Goal: Task Accomplishment & Management: Complete application form

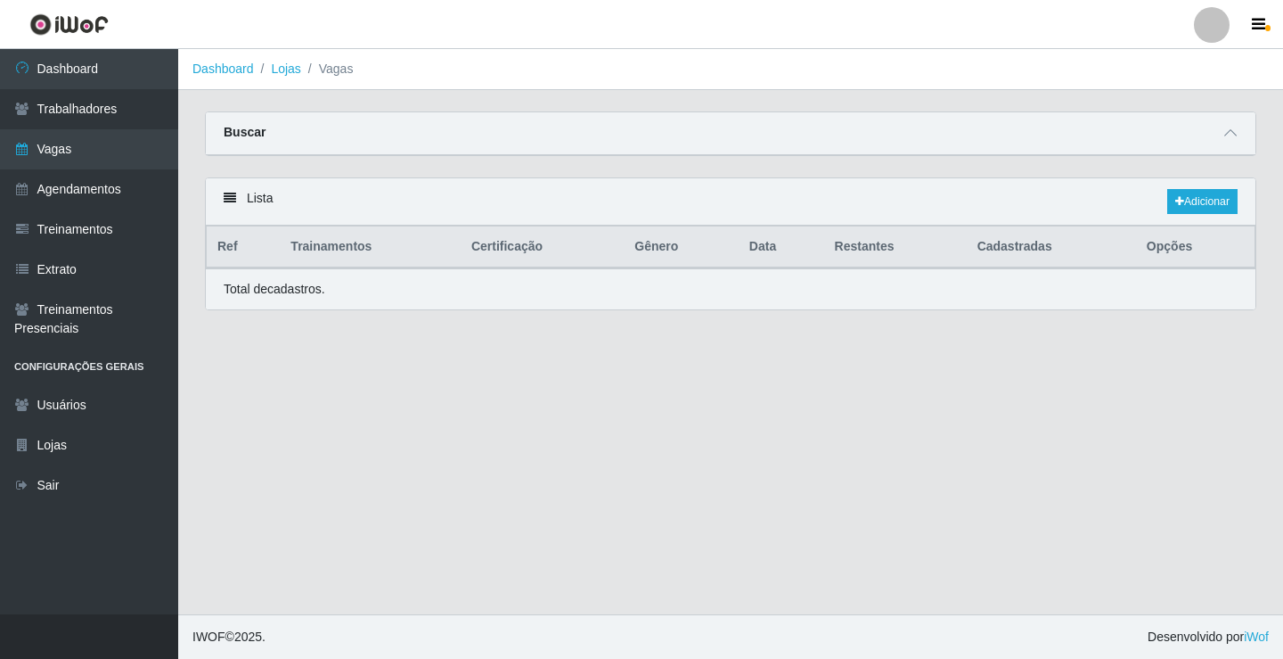
click at [71, 163] on link "Vagas" at bounding box center [89, 149] width 178 height 40
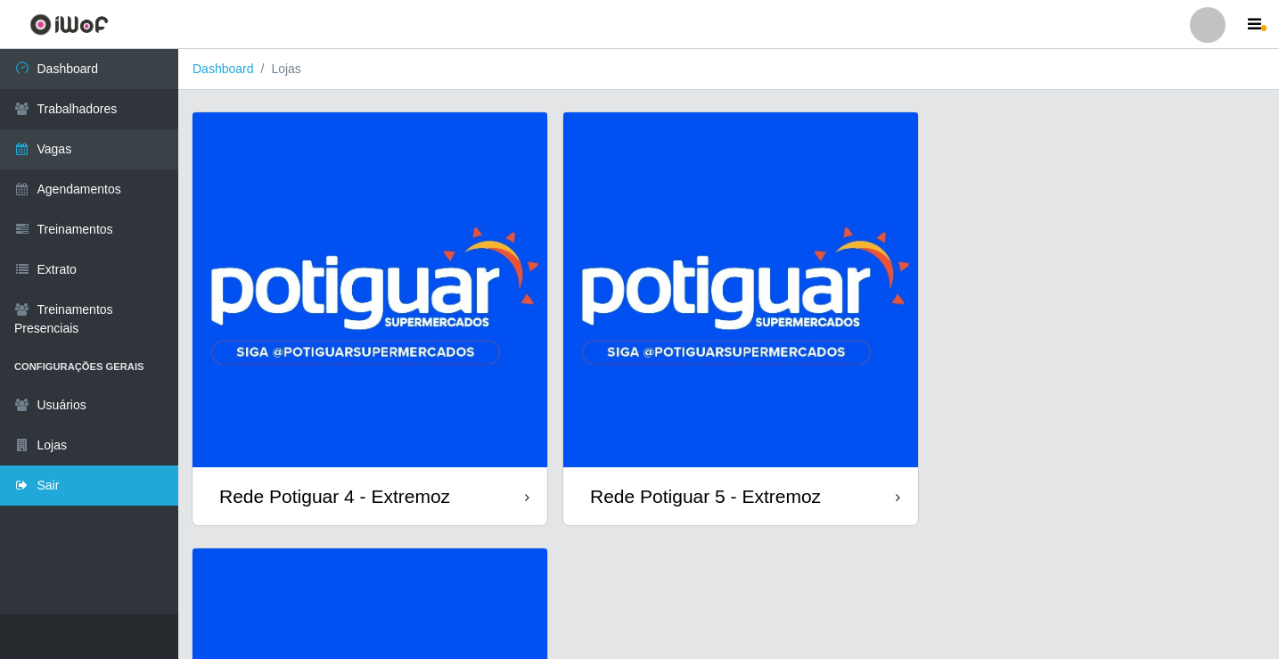
click at [102, 482] on link "Sair" at bounding box center [89, 485] width 178 height 40
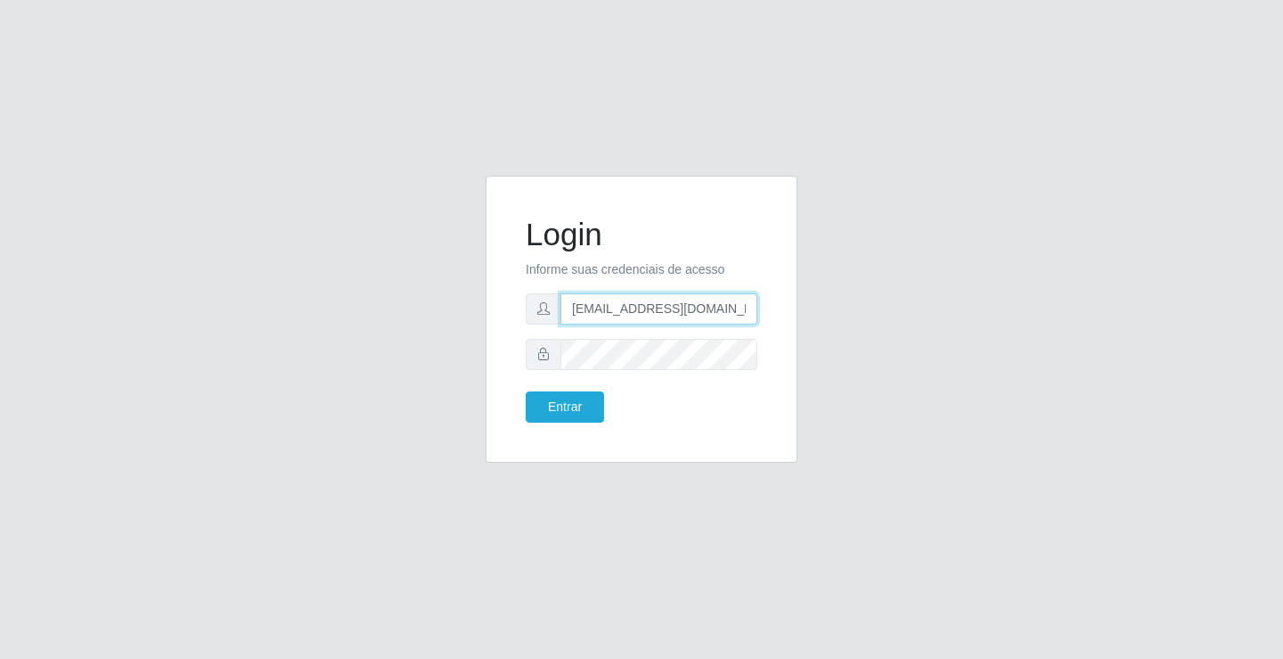
click at [614, 314] on input "departamentopessoal2@sbcvarejistas.com.br" at bounding box center [659, 308] width 197 height 31
type input "rh.supermercadopotiguar@gmail.com"
click at [568, 405] on button "Entrar" at bounding box center [565, 406] width 78 height 31
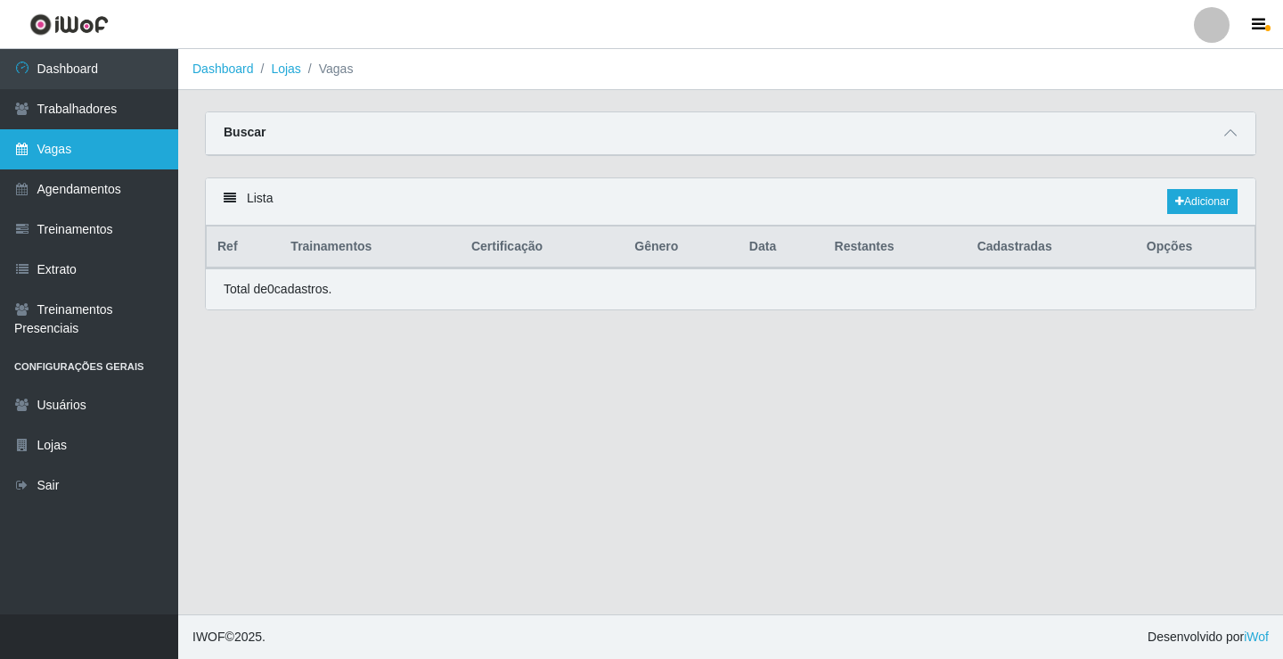
click at [129, 152] on link "Vagas" at bounding box center [89, 149] width 178 height 40
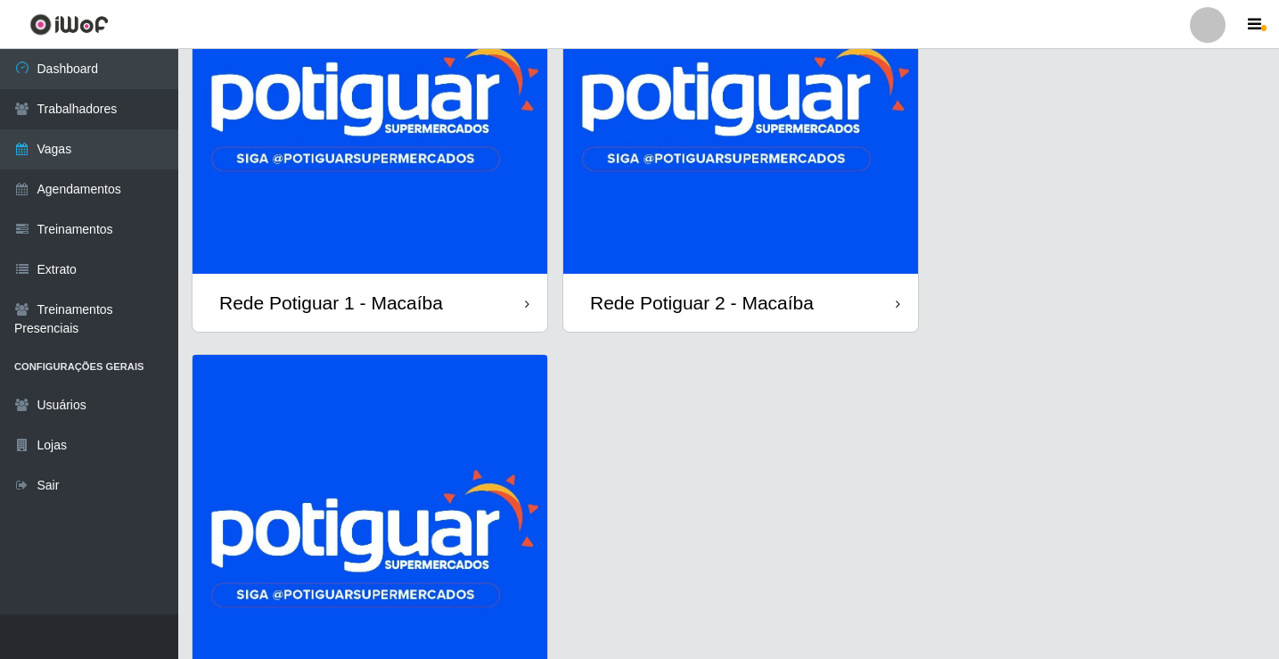
scroll to position [191, 0]
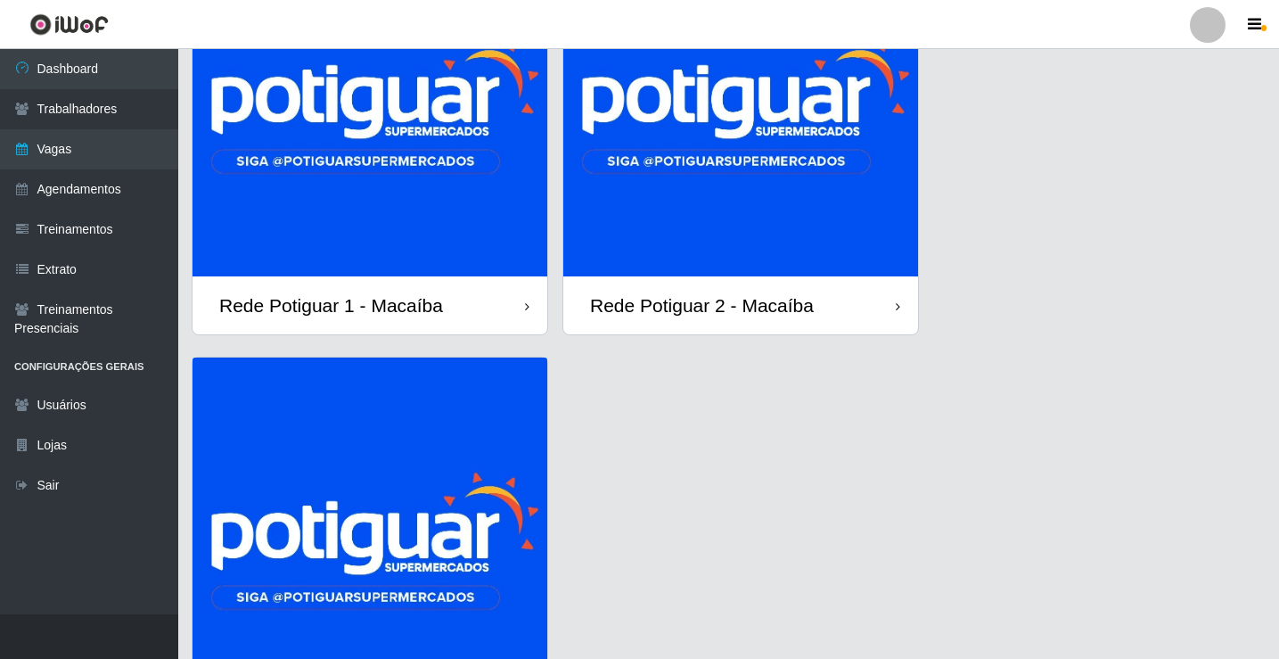
click at [650, 227] on img at bounding box center [740, 99] width 355 height 355
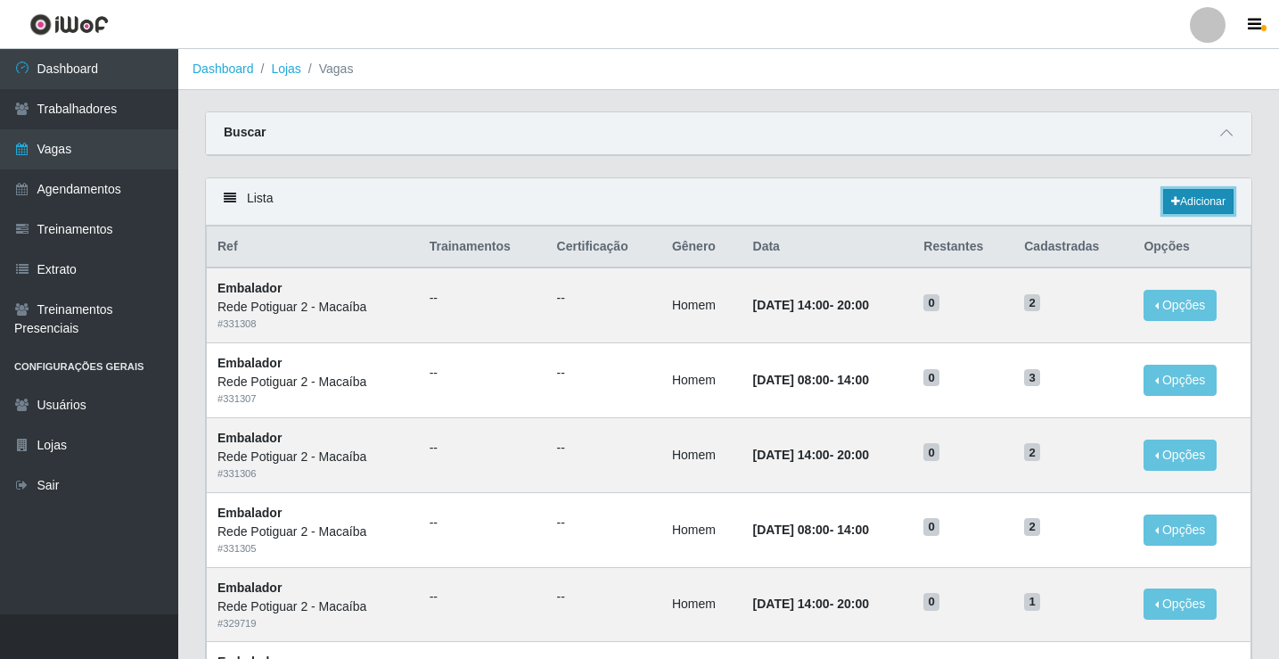
click at [1201, 200] on link "Adicionar" at bounding box center [1198, 201] width 70 height 25
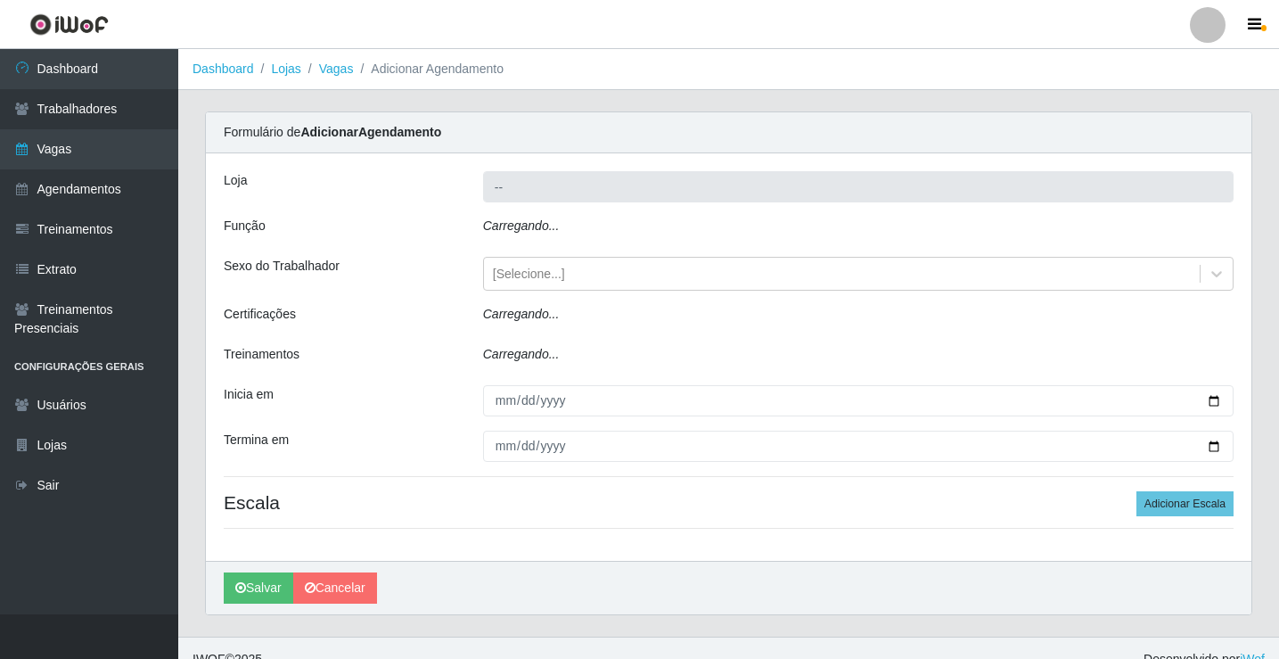
type input "Rede Potiguar 2 - Macaíba"
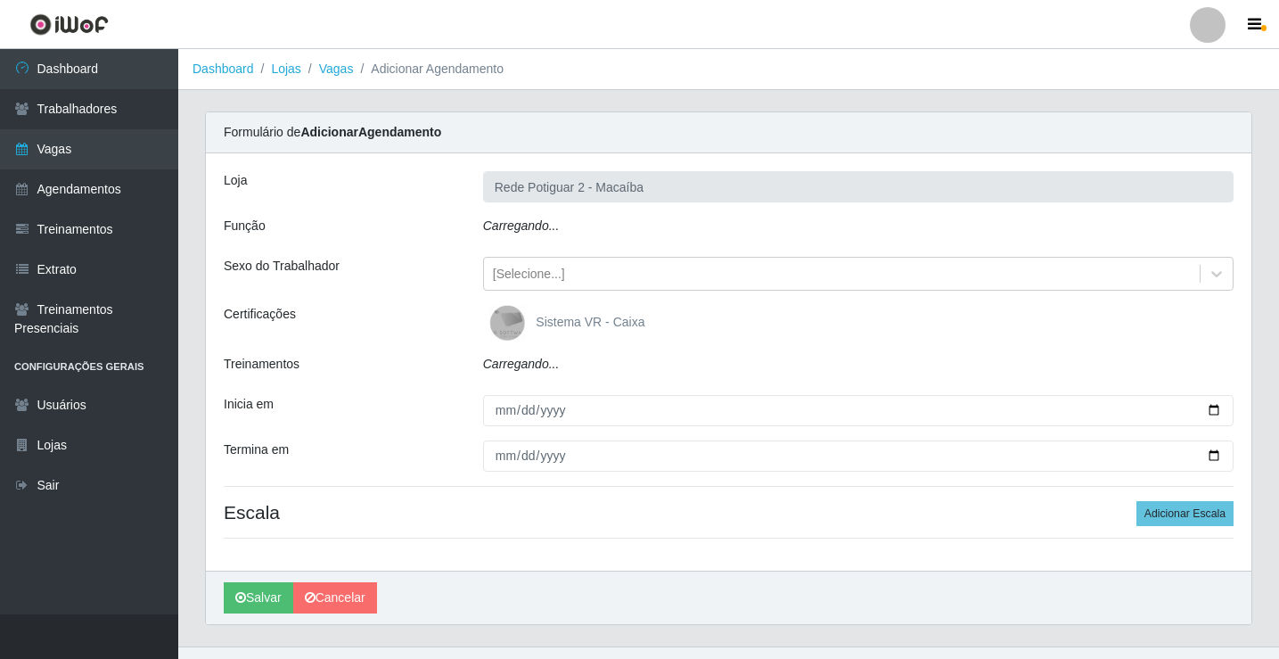
click at [557, 216] on div "Loja Rede Potiguar 2 - Macaíba Função Carregando... Sexo do Trabalhador [Seleci…" at bounding box center [729, 361] width 1046 height 417
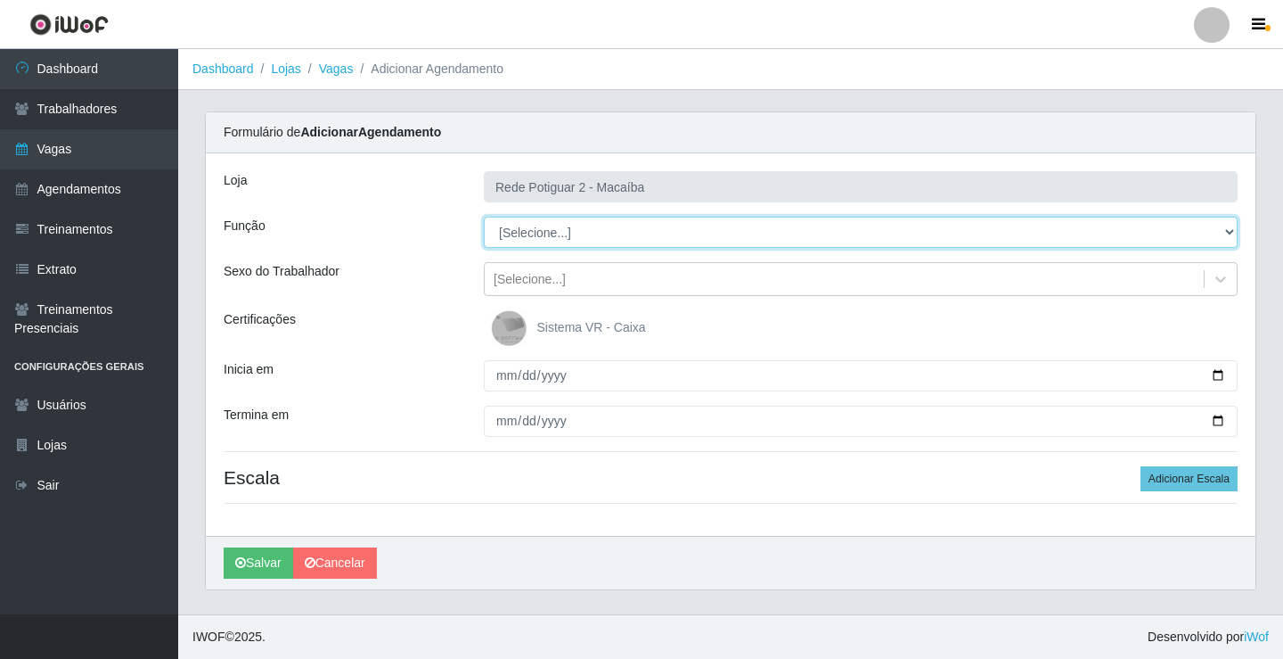
click at [555, 229] on select "[Selecione...] ASG ASG + ASG ++ Auxiliar de Estoque Balconista Embalador Reposi…" at bounding box center [861, 232] width 754 height 31
select select "16"
click at [484, 217] on select "[Selecione...] ASG ASG + ASG ++ Auxiliar de Estoque Balconista Embalador Reposi…" at bounding box center [861, 232] width 754 height 31
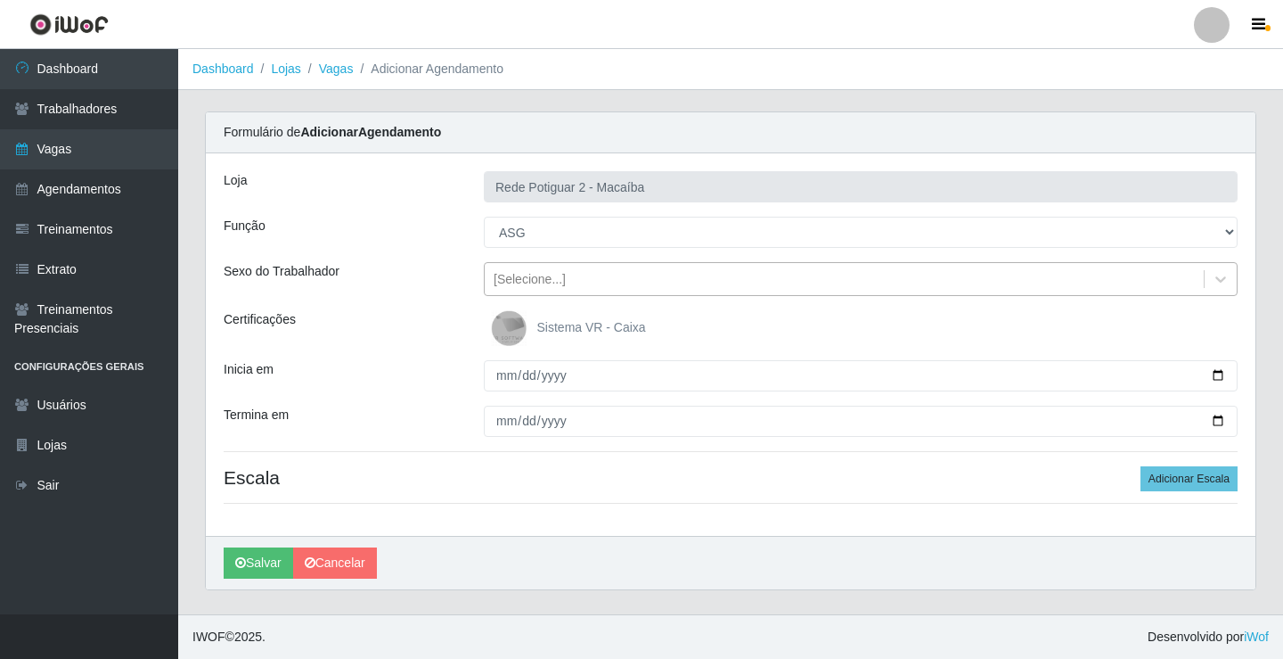
click at [566, 276] on div "[Selecione...]" at bounding box center [844, 279] width 719 height 29
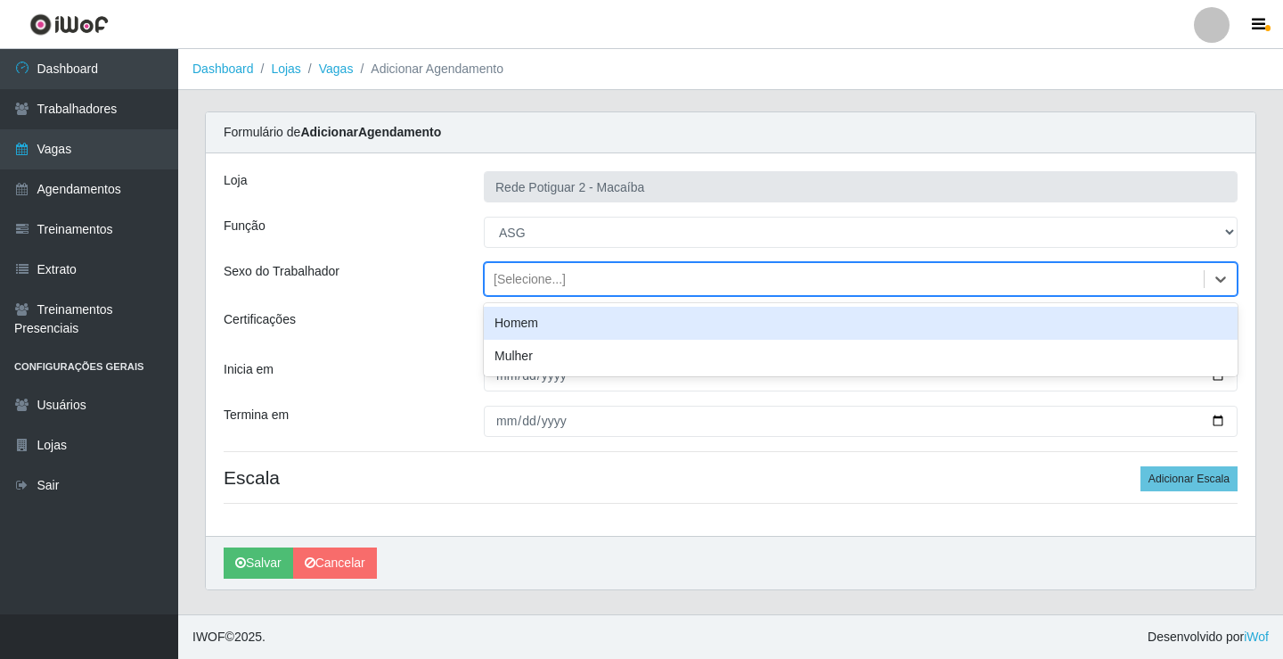
click at [550, 319] on div "Homem" at bounding box center [861, 323] width 754 height 33
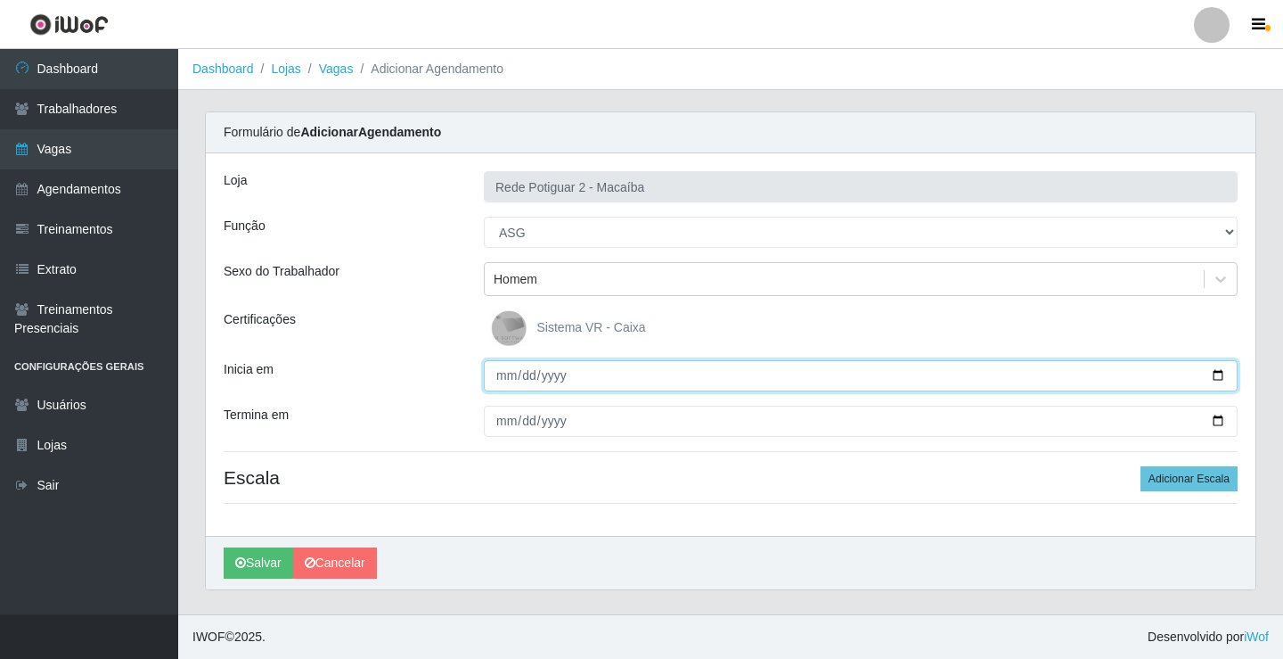
click at [507, 376] on input "Inicia em" at bounding box center [861, 375] width 754 height 31
type input "[DATE]"
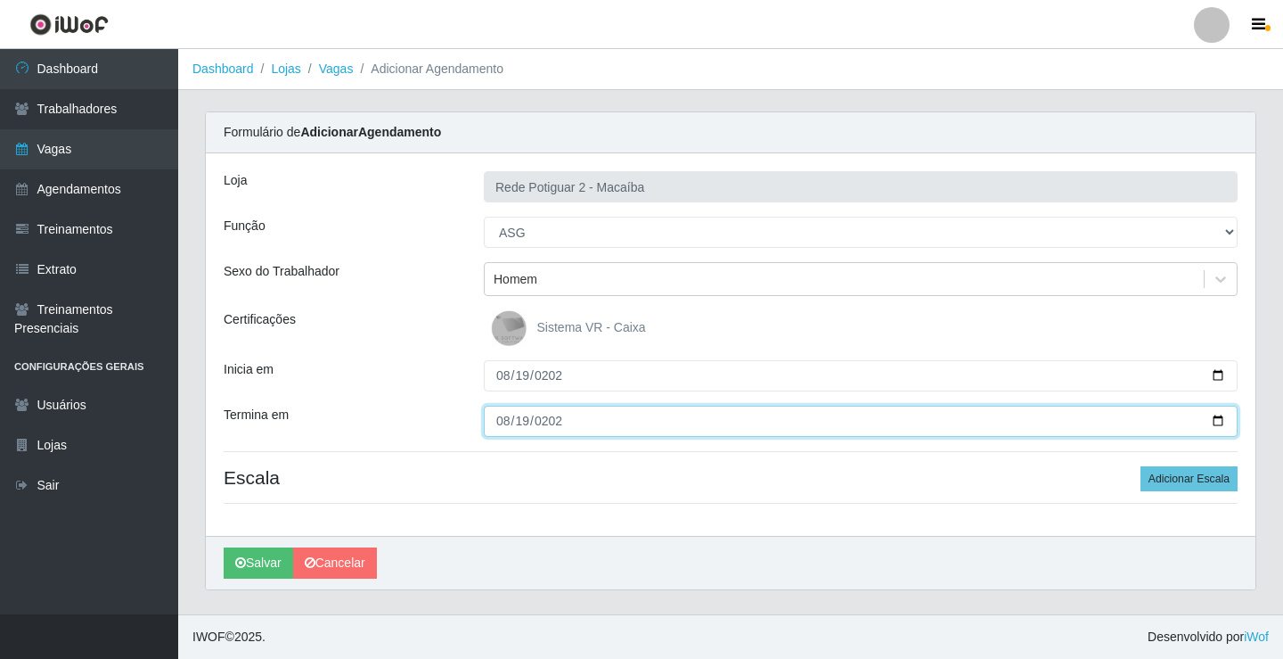
type input "[DATE]"
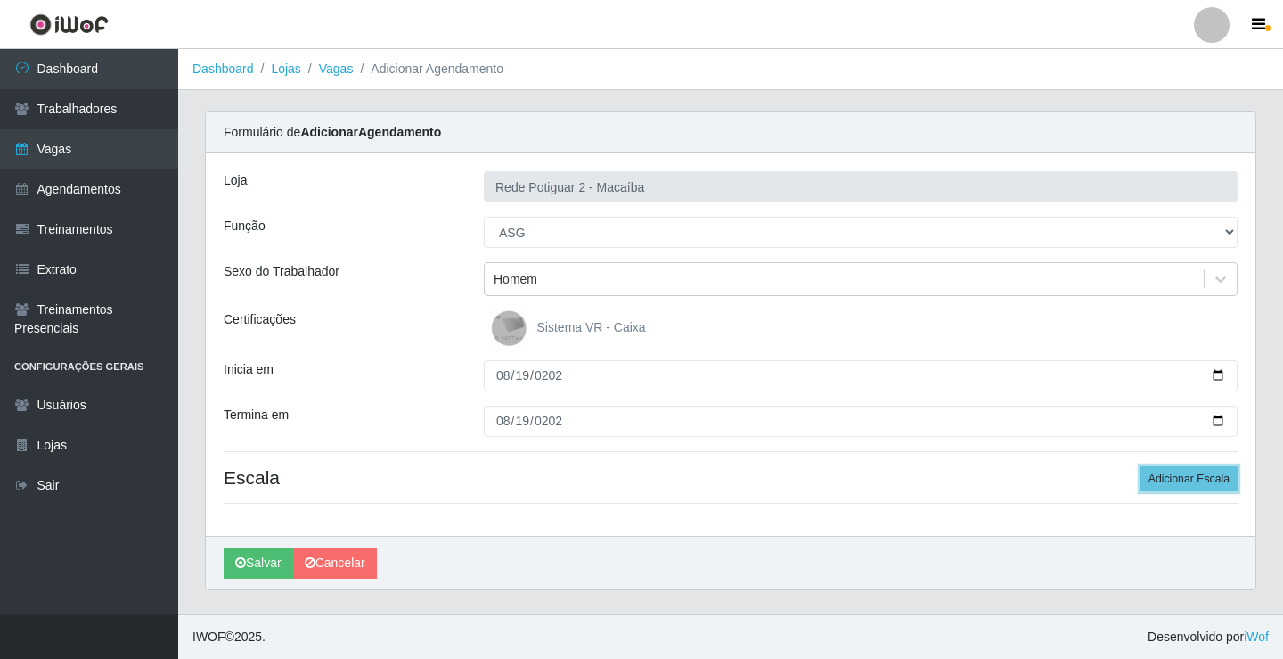
click at [1141, 466] on button "Adicionar Escala" at bounding box center [1189, 478] width 97 height 25
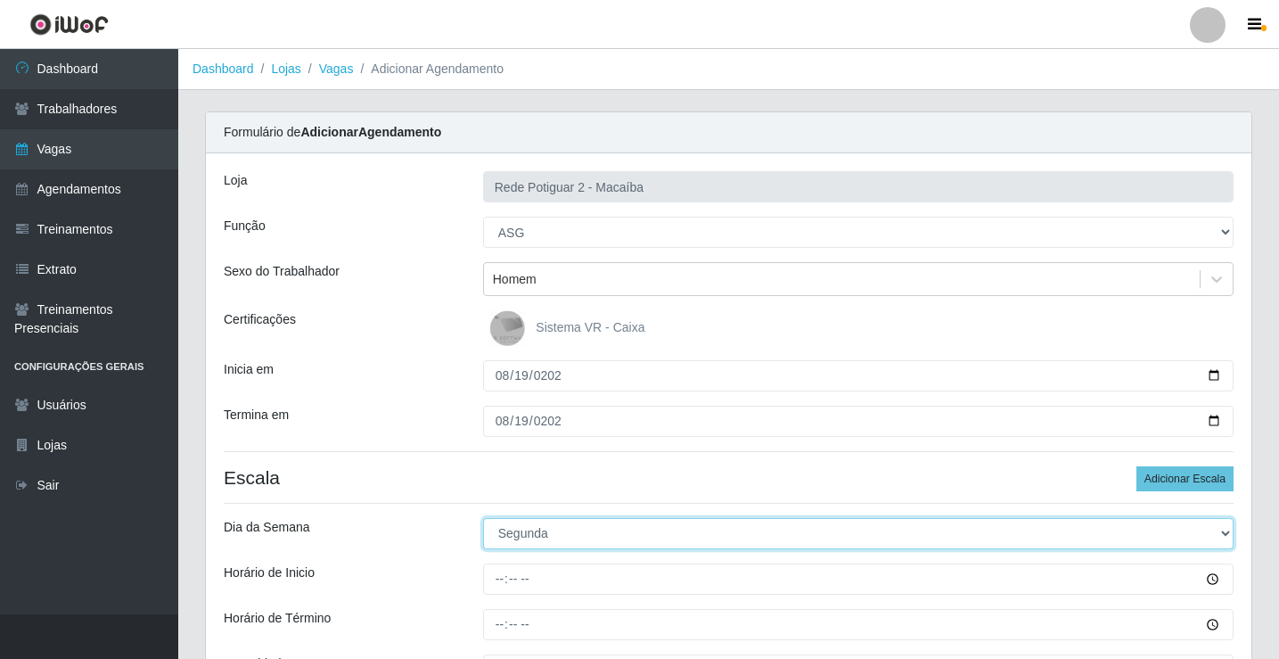
select select "2"
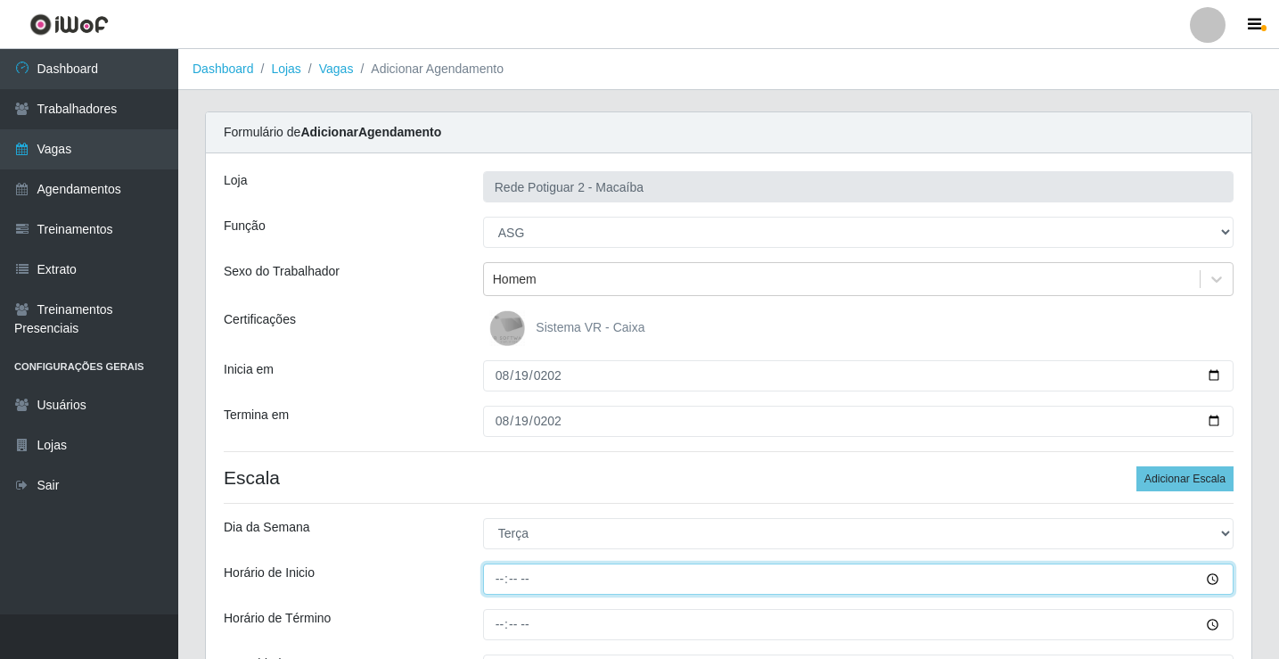
type input "08:00"
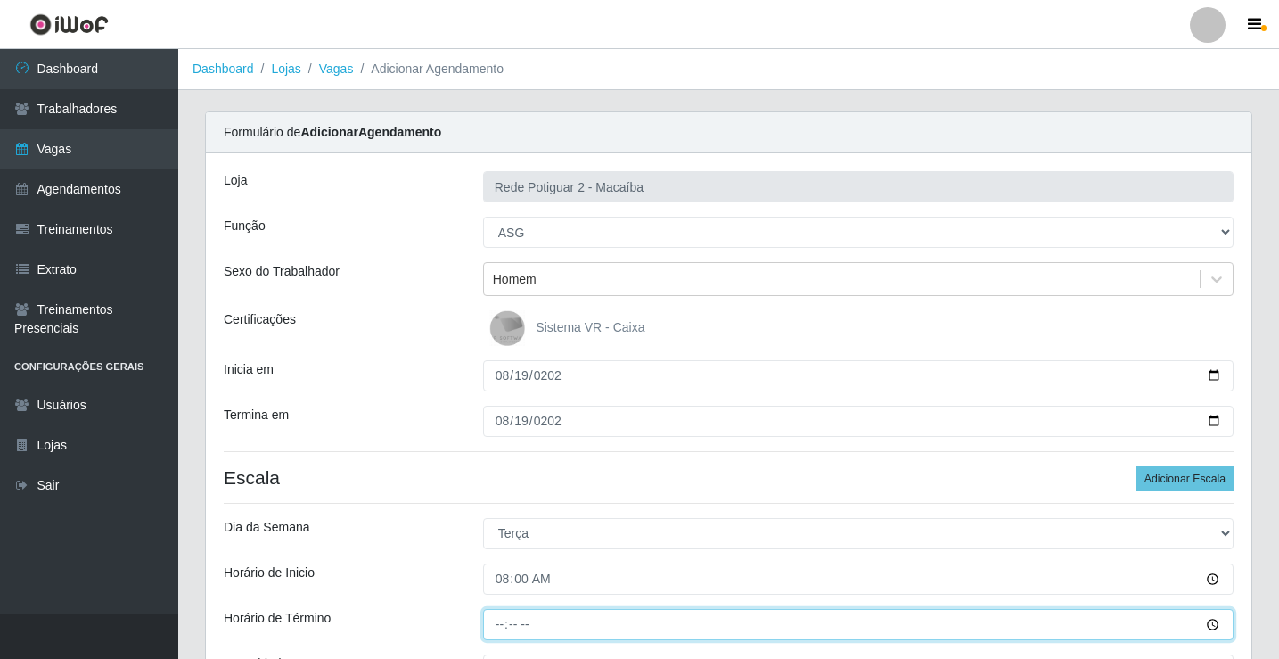
type input "14:00"
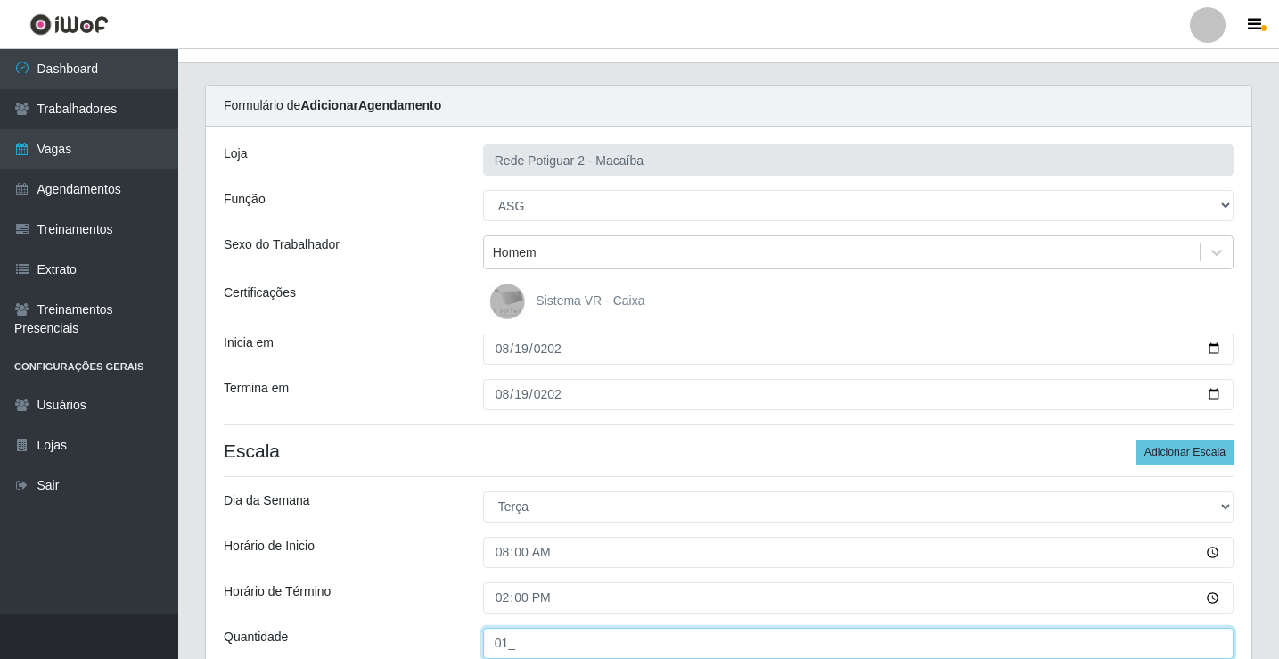
type input "01_"
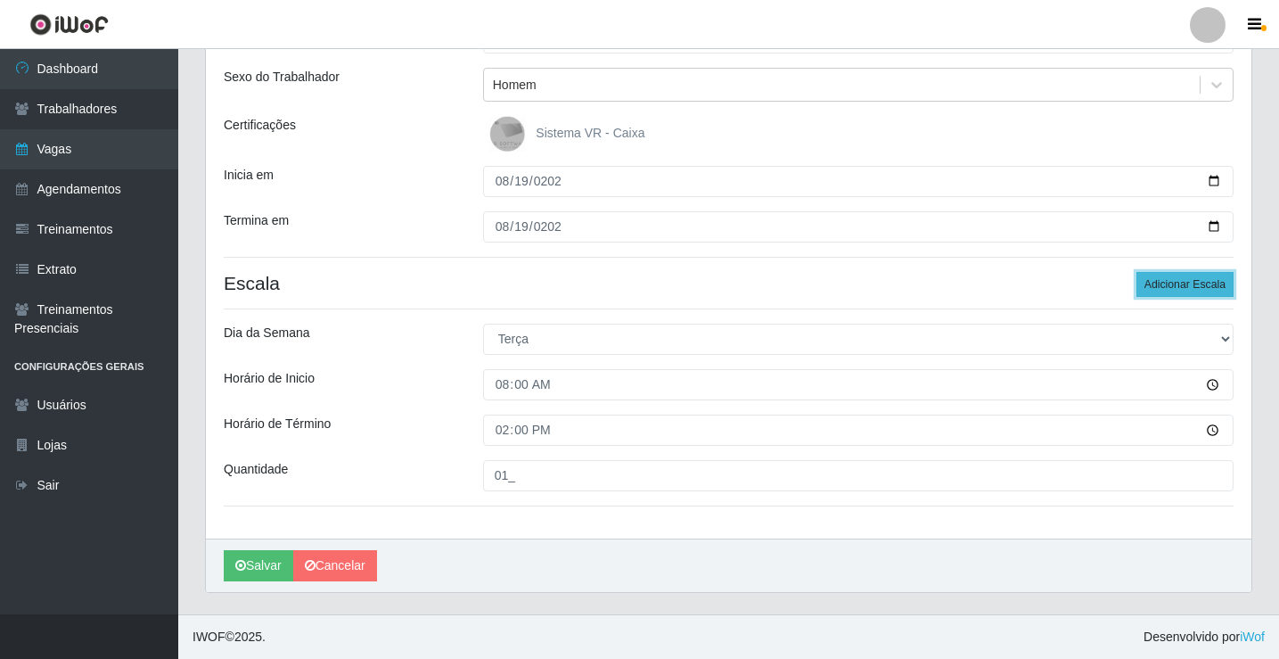
click at [1188, 288] on button "Adicionar Escala" at bounding box center [1184, 284] width 97 height 25
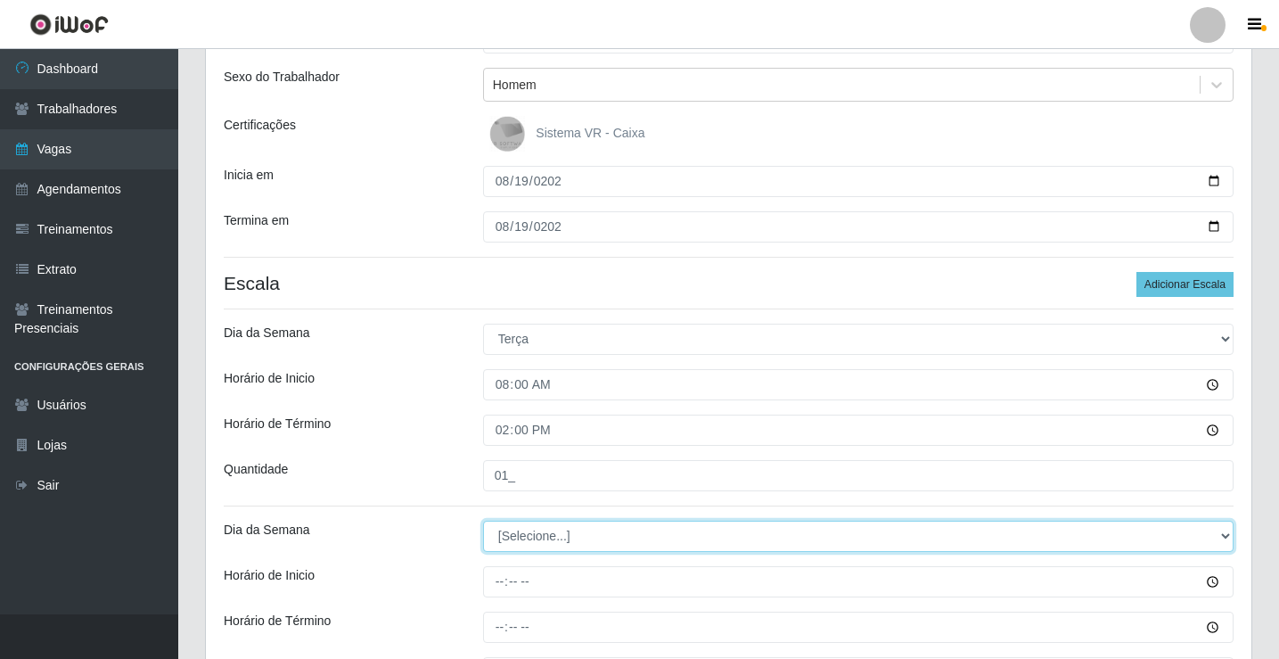
click at [547, 533] on select "[Selecione...] Segunda Terça Quarta Quinta Sexta Sábado Domingo" at bounding box center [858, 536] width 750 height 31
select select "2"
click at [483, 521] on select "[Selecione...] Segunda Terça Quarta Quinta Sexta Sábado Domingo" at bounding box center [858, 536] width 750 height 31
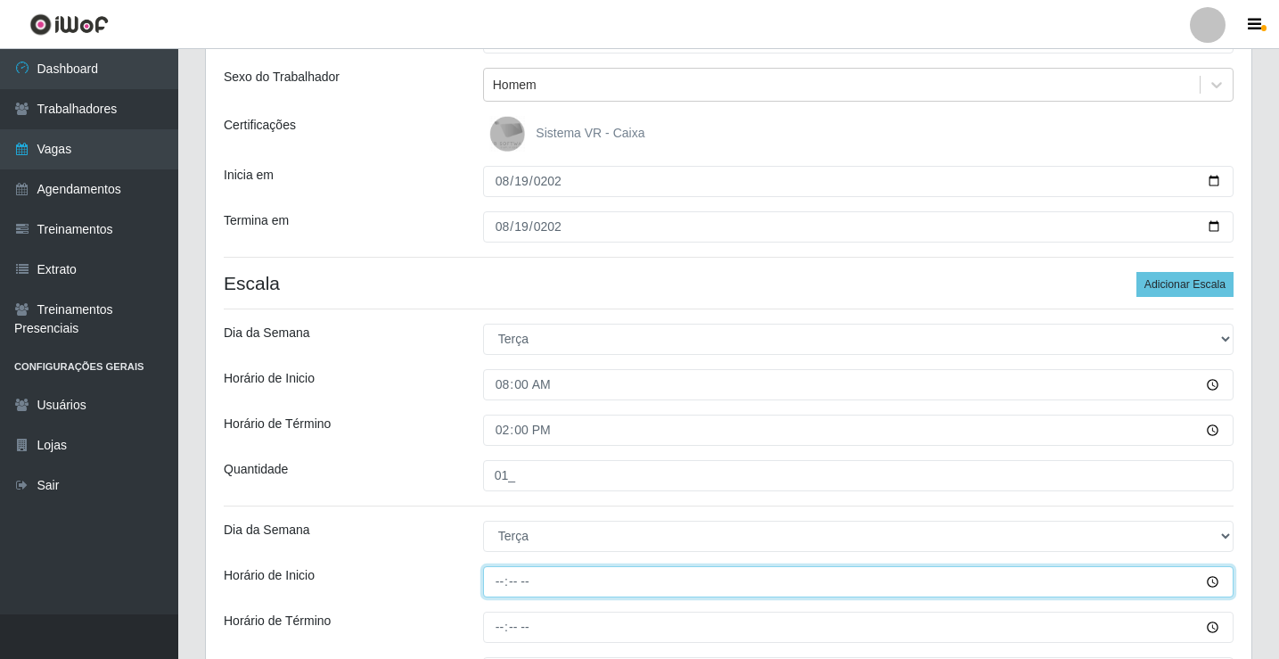
type input "14:00"
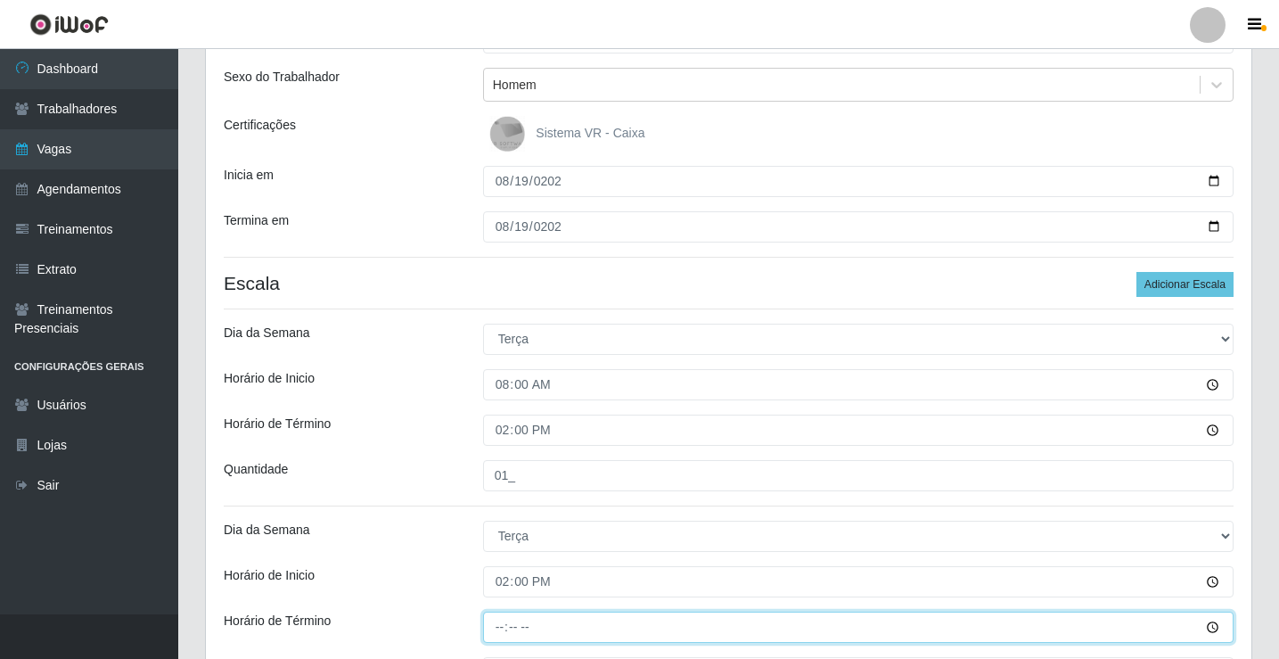
type input "20:00"
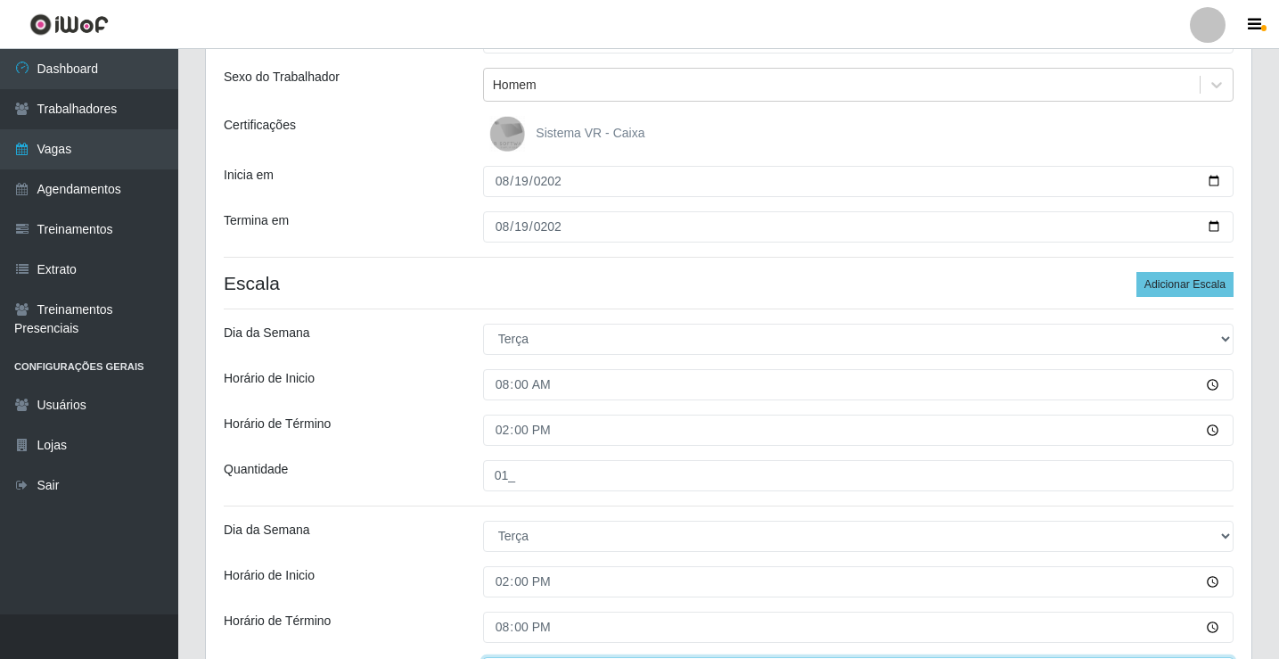
scroll to position [224, 0]
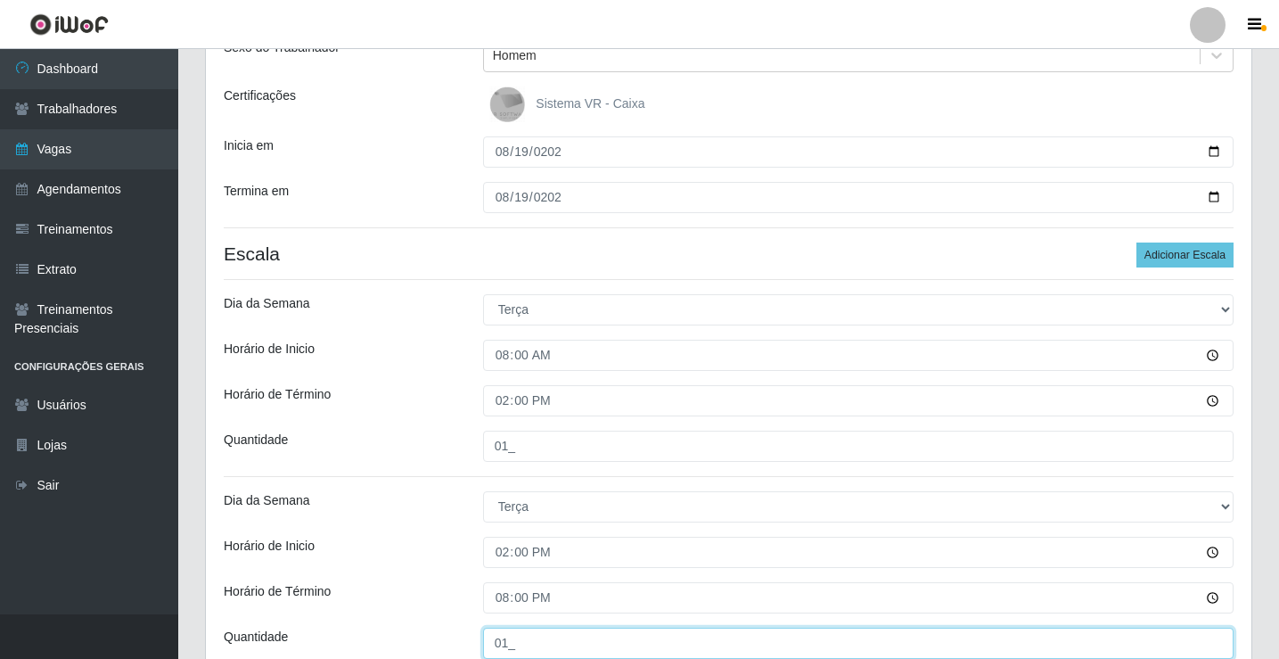
type input "01_"
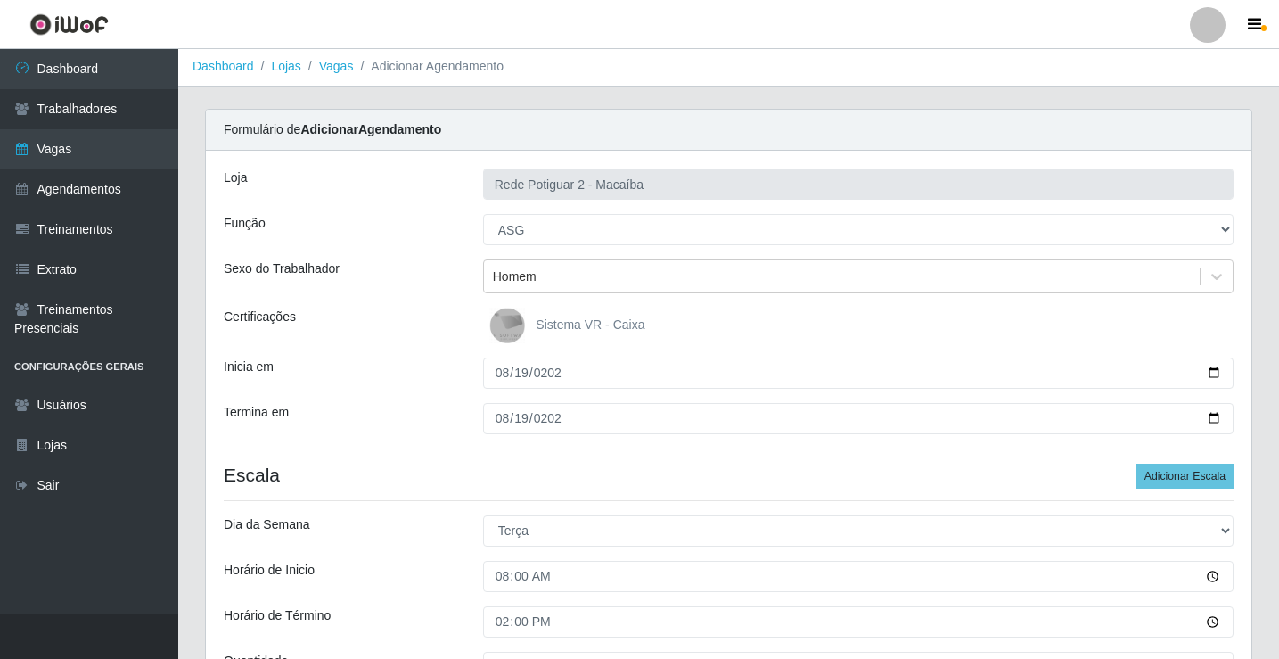
scroll to position [0, 0]
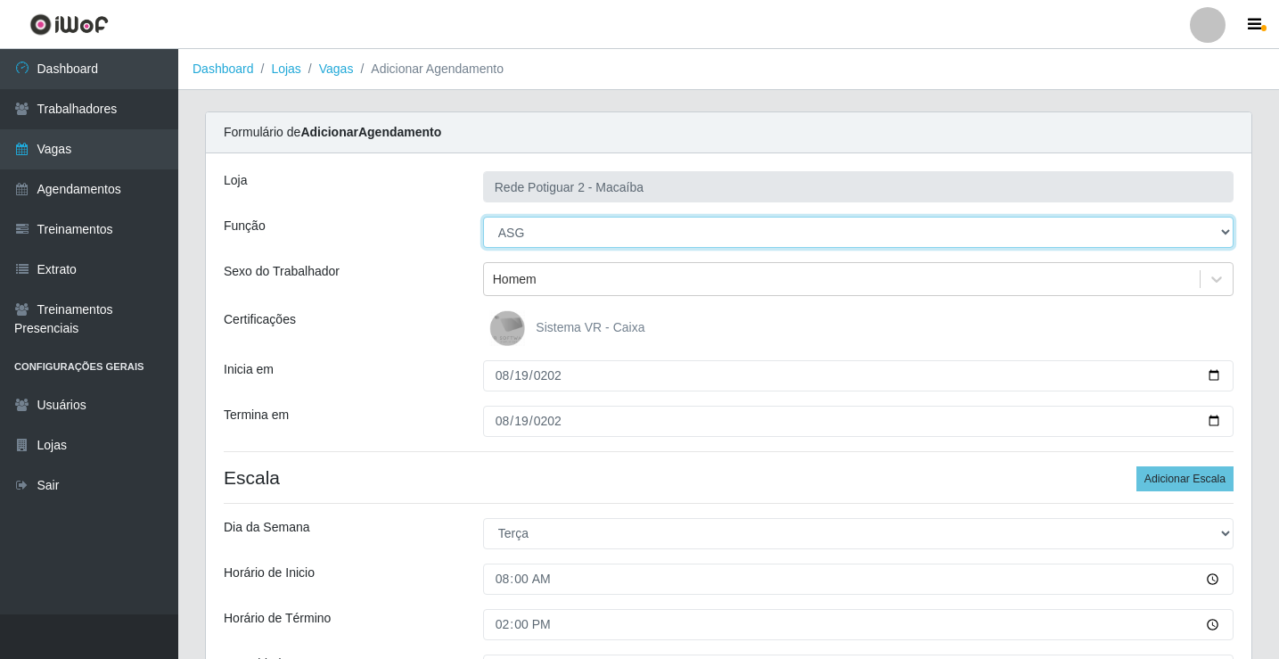
click at [542, 233] on select "[Selecione...] ASG ASG + ASG ++ Auxiliar de Estoque Balconista Embalador Reposi…" at bounding box center [858, 232] width 750 height 31
select select "1"
click at [483, 217] on select "[Selecione...] ASG ASG + ASG ++ Auxiliar de Estoque Balconista Embalador Reposi…" at bounding box center [858, 232] width 750 height 31
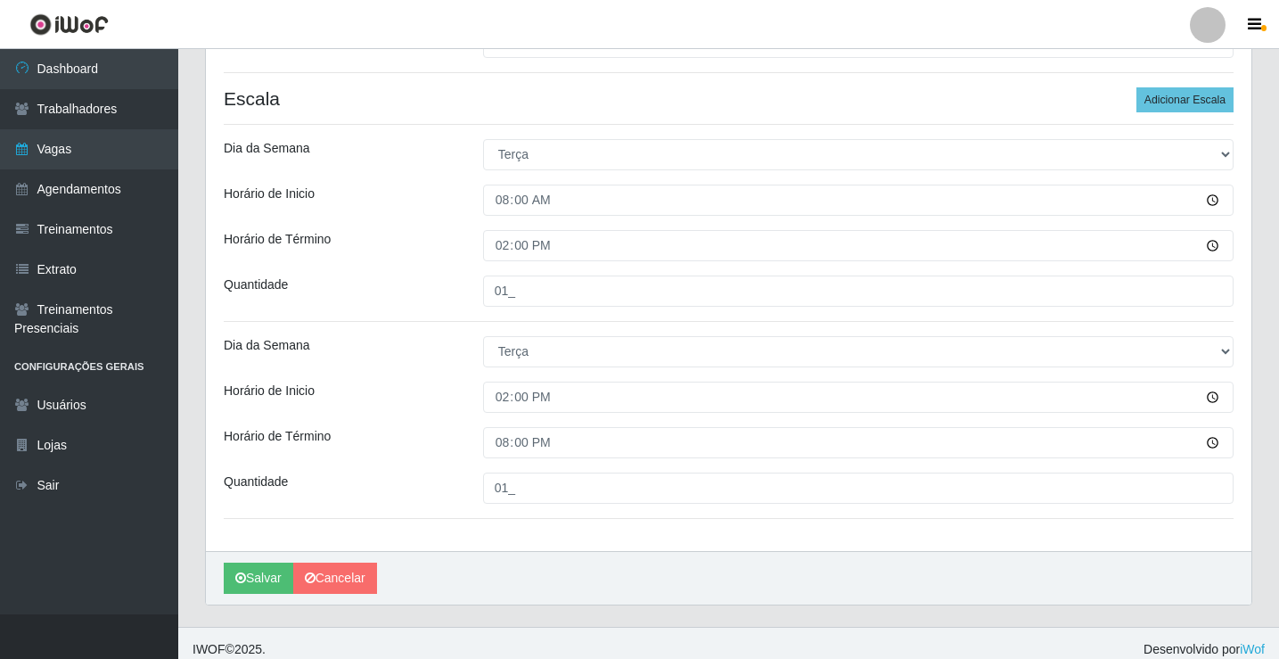
scroll to position [391, 0]
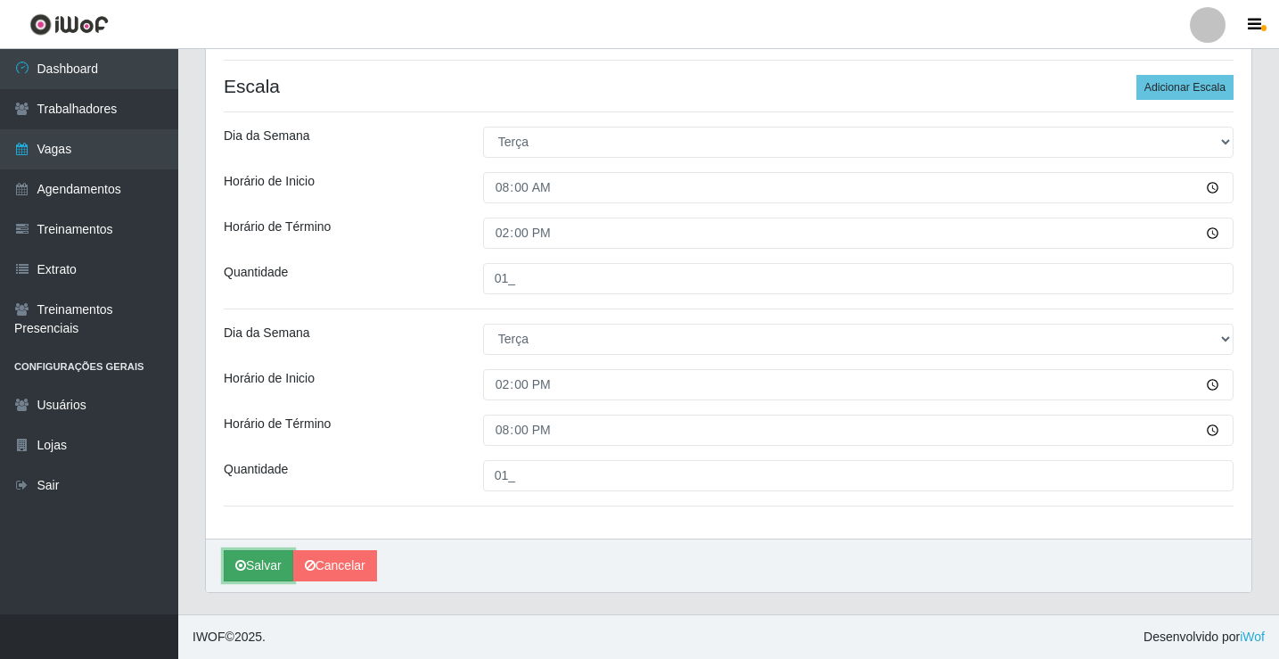
click at [239, 578] on button "Salvar" at bounding box center [259, 565] width 70 height 31
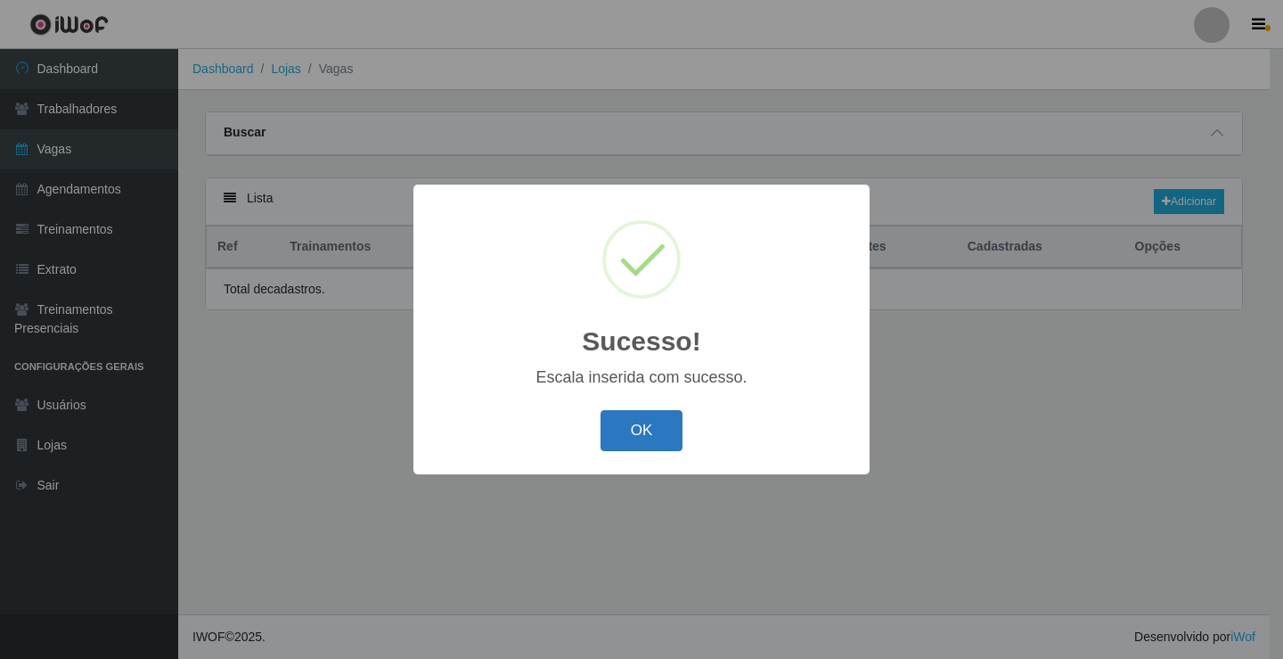
click at [648, 435] on button "OK" at bounding box center [642, 431] width 83 height 42
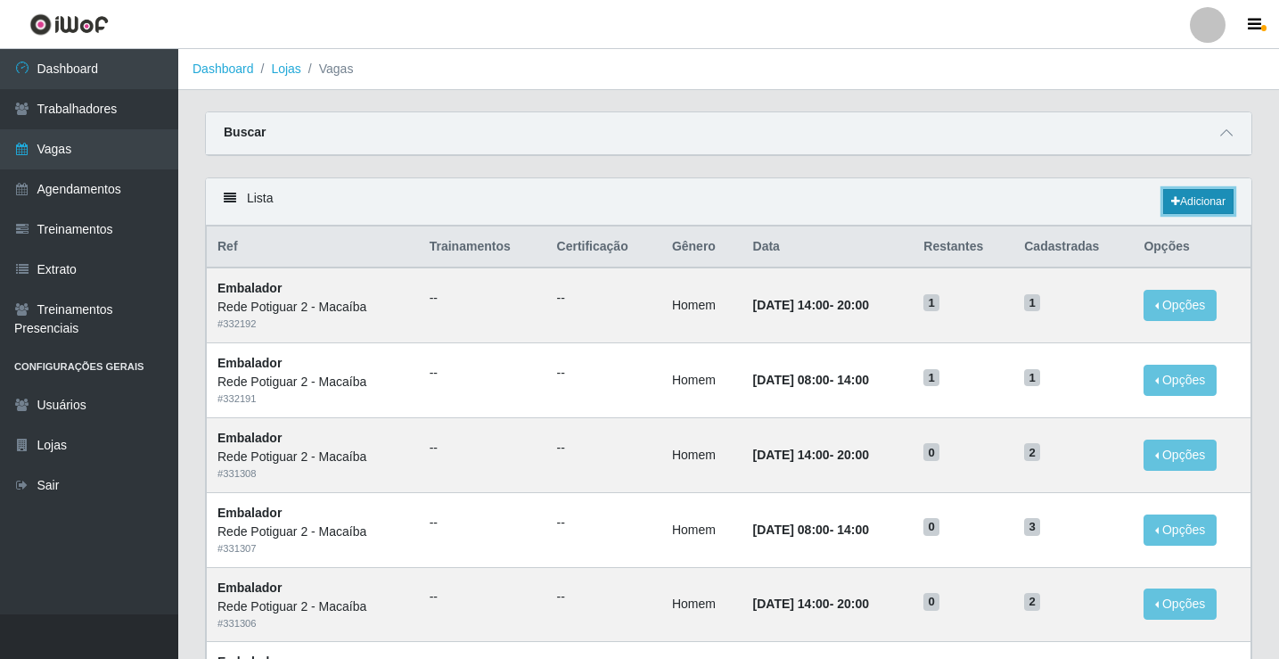
click at [1190, 199] on link "Adicionar" at bounding box center [1198, 201] width 70 height 25
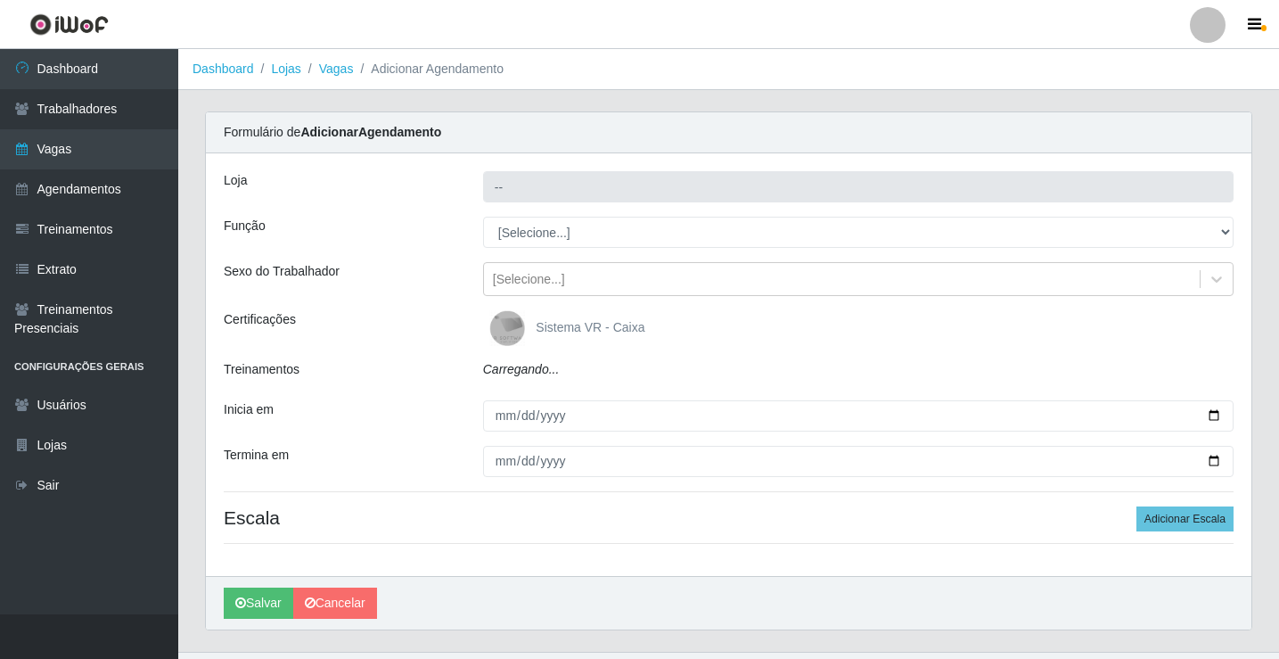
type input "Rede Potiguar 2 - Macaíba"
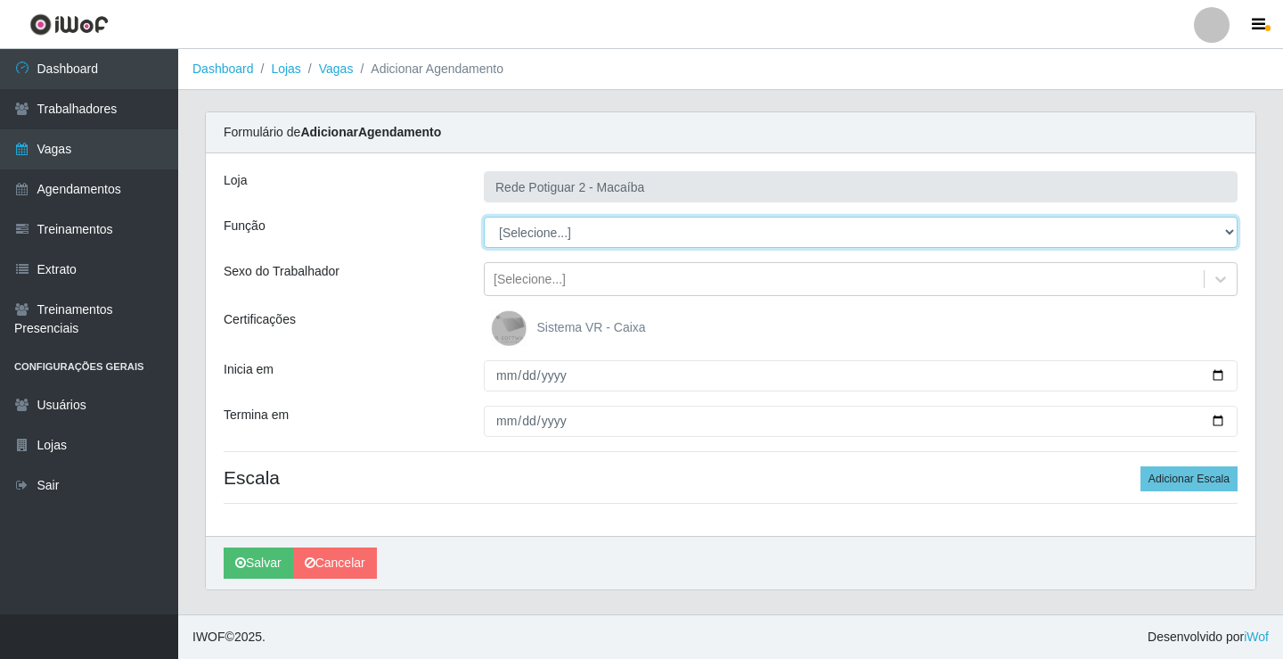
click at [533, 234] on select "[Selecione...] ASG ASG + ASG ++ Auxiliar de Estoque Balconista Embalador Reposi…" at bounding box center [861, 232] width 754 height 31
select select "16"
click at [484, 217] on select "[Selecione...] ASG ASG + ASG ++ Auxiliar de Estoque Balconista Embalador Reposi…" at bounding box center [861, 232] width 754 height 31
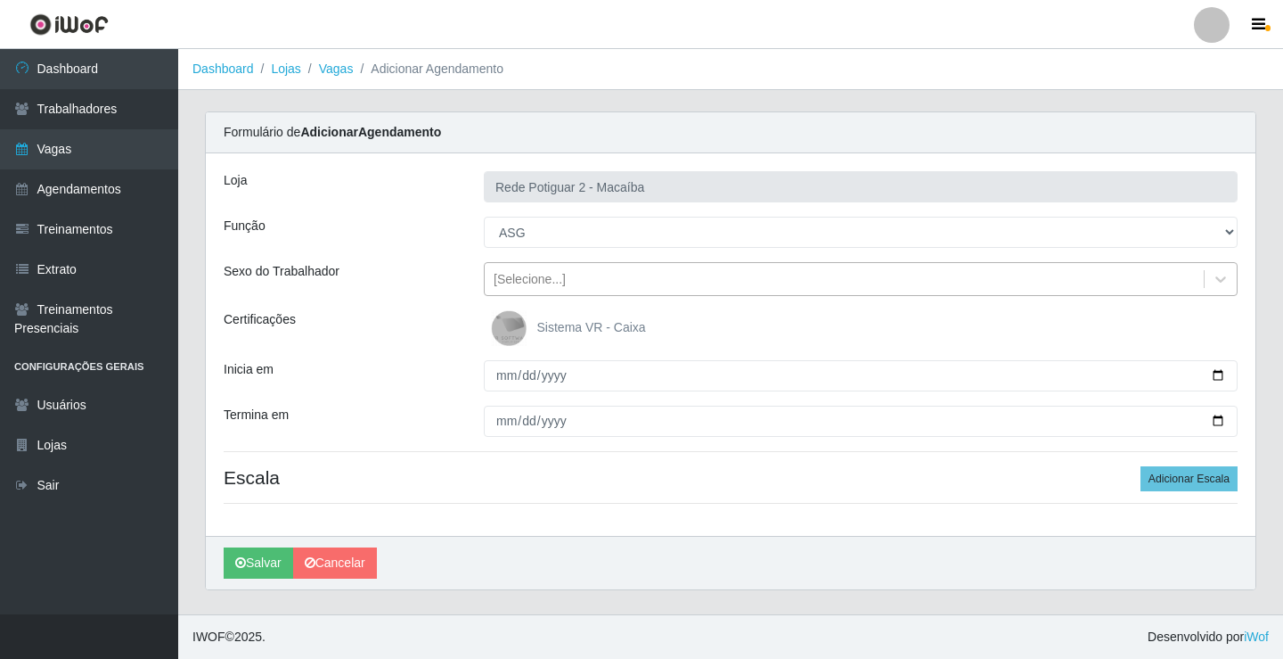
click at [535, 280] on div "[Selecione...]" at bounding box center [530, 279] width 72 height 19
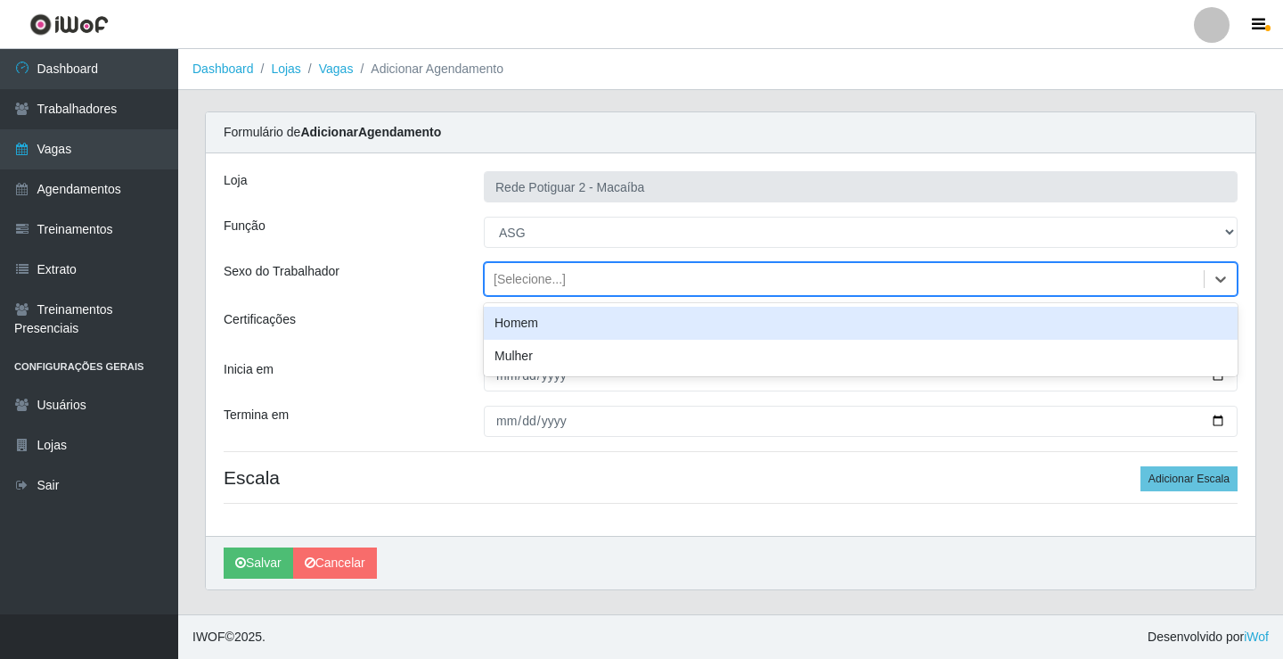
click at [524, 323] on div "Homem" at bounding box center [861, 323] width 754 height 33
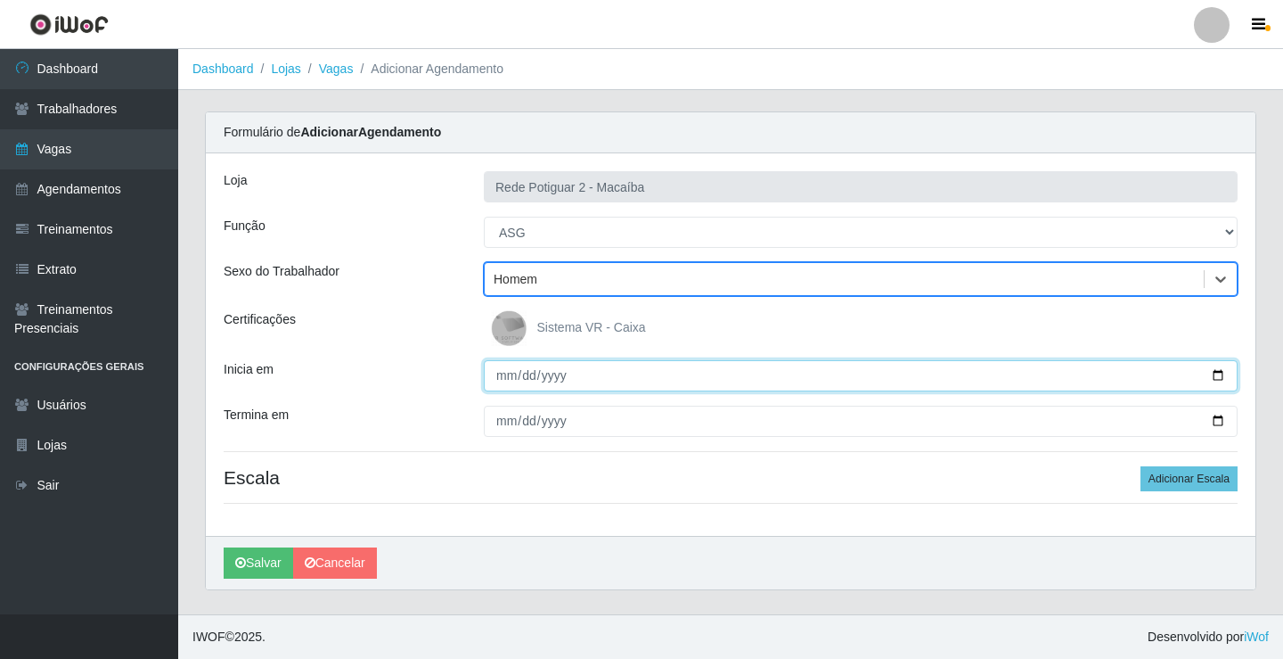
click at [507, 367] on input "Inicia em" at bounding box center [861, 375] width 754 height 31
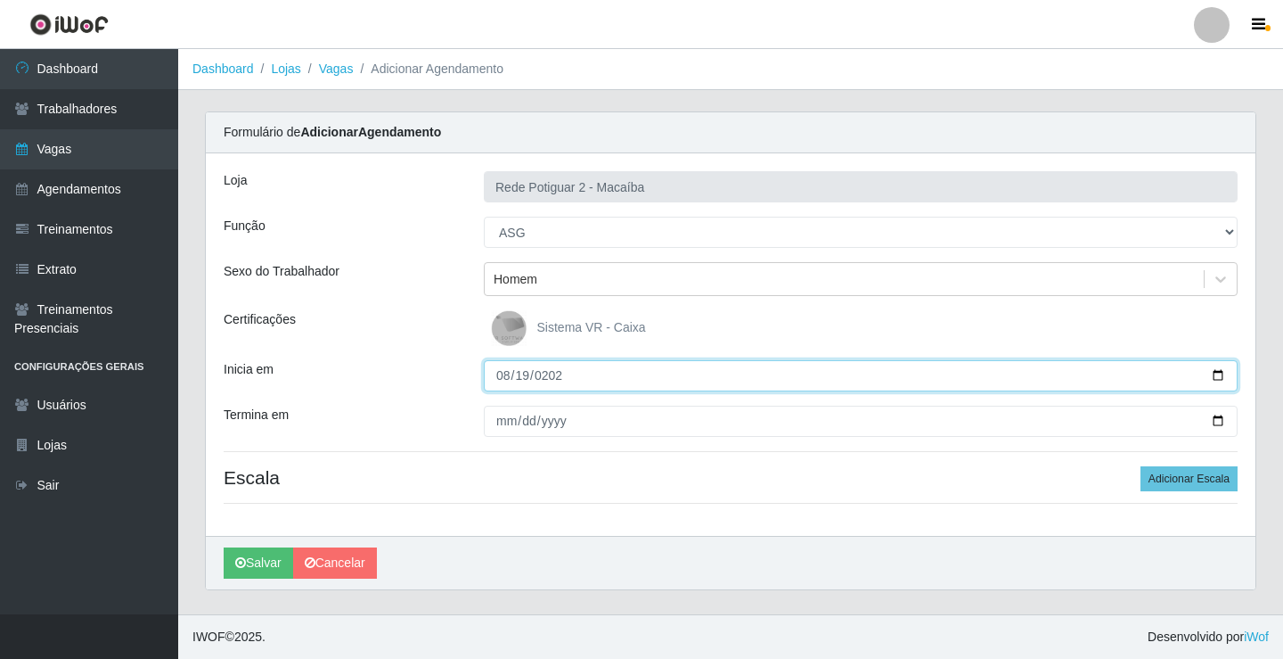
type input "[DATE]"
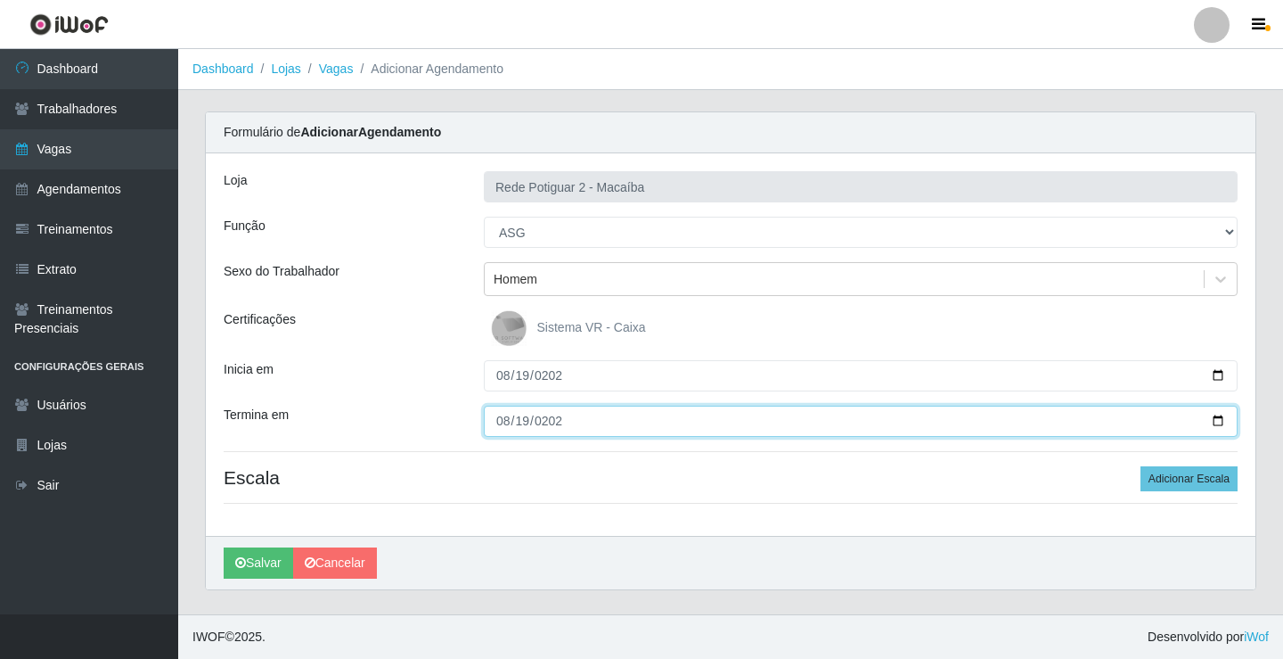
type input "[DATE]"
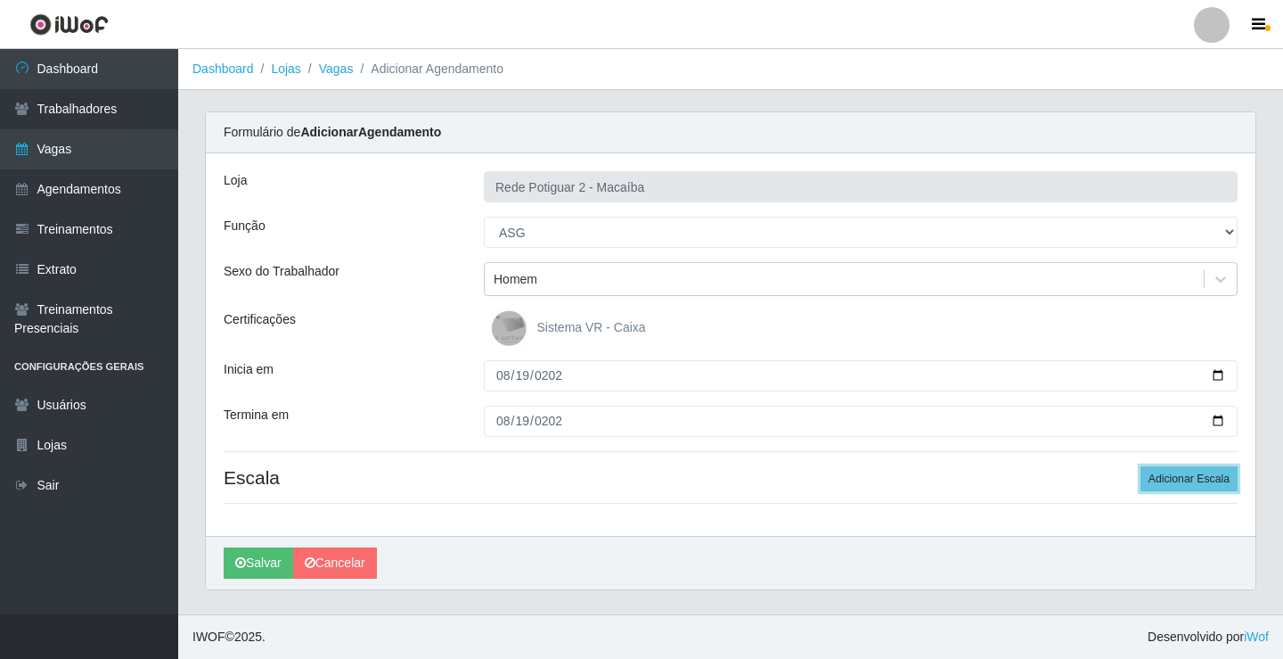
click at [1141, 466] on button "Adicionar Escala" at bounding box center [1189, 478] width 97 height 25
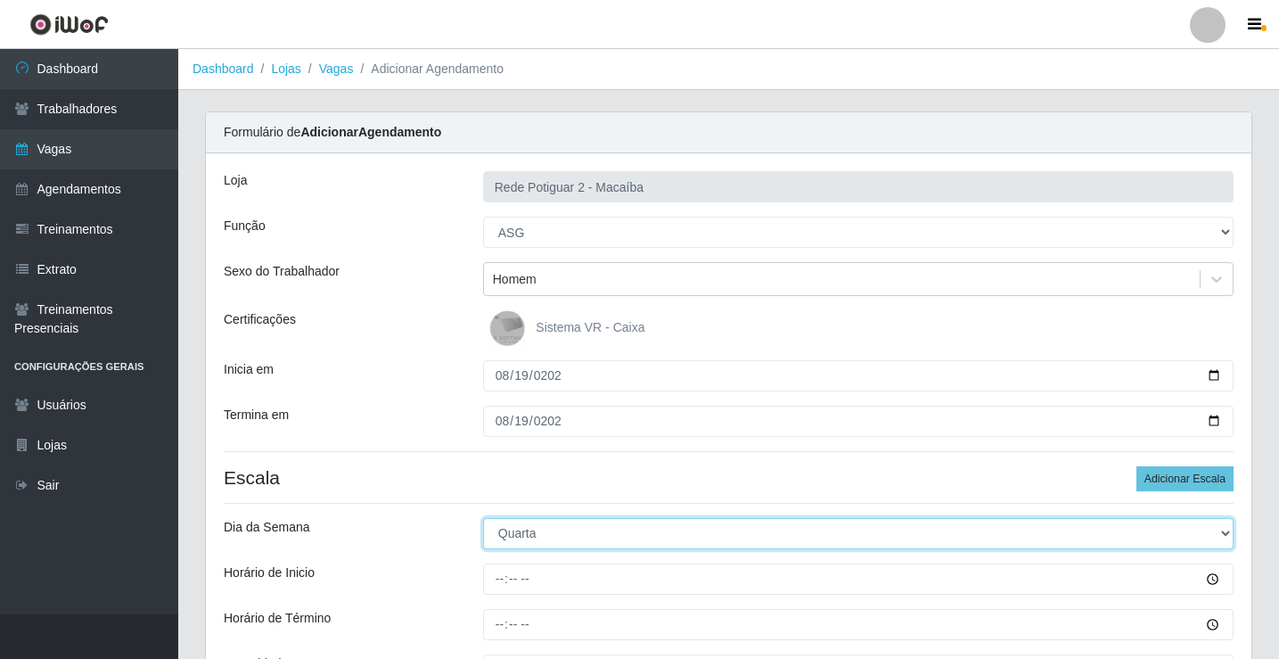
select select "2"
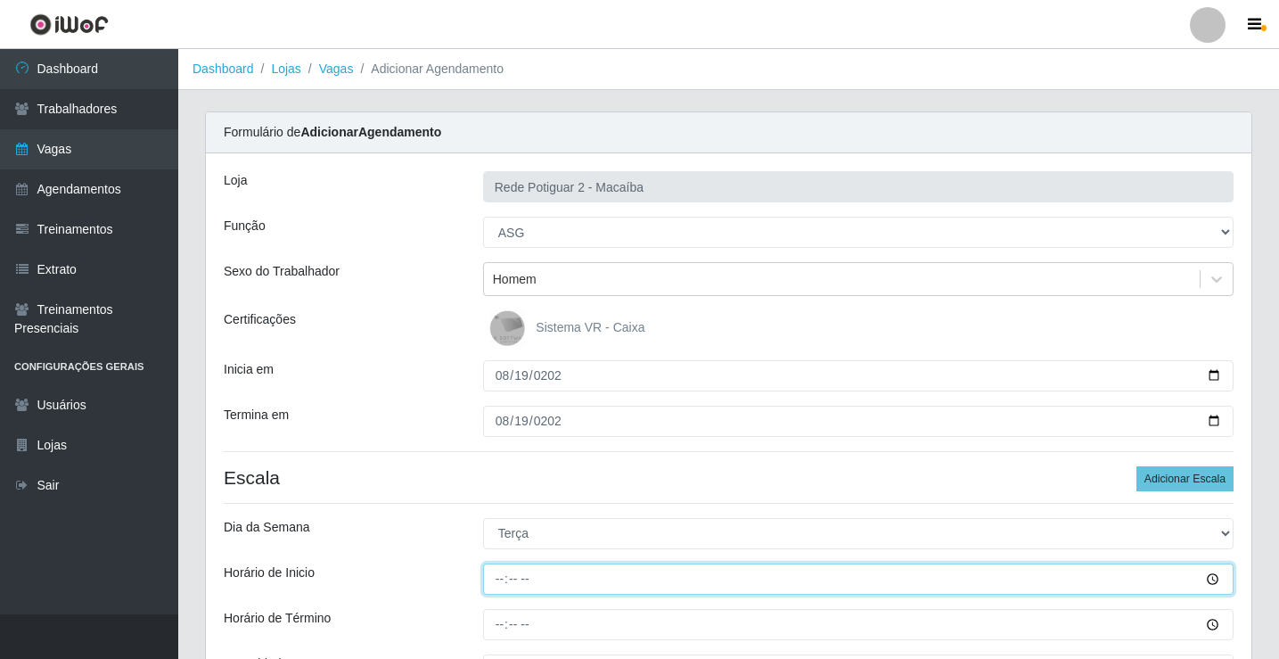
type input "08:00"
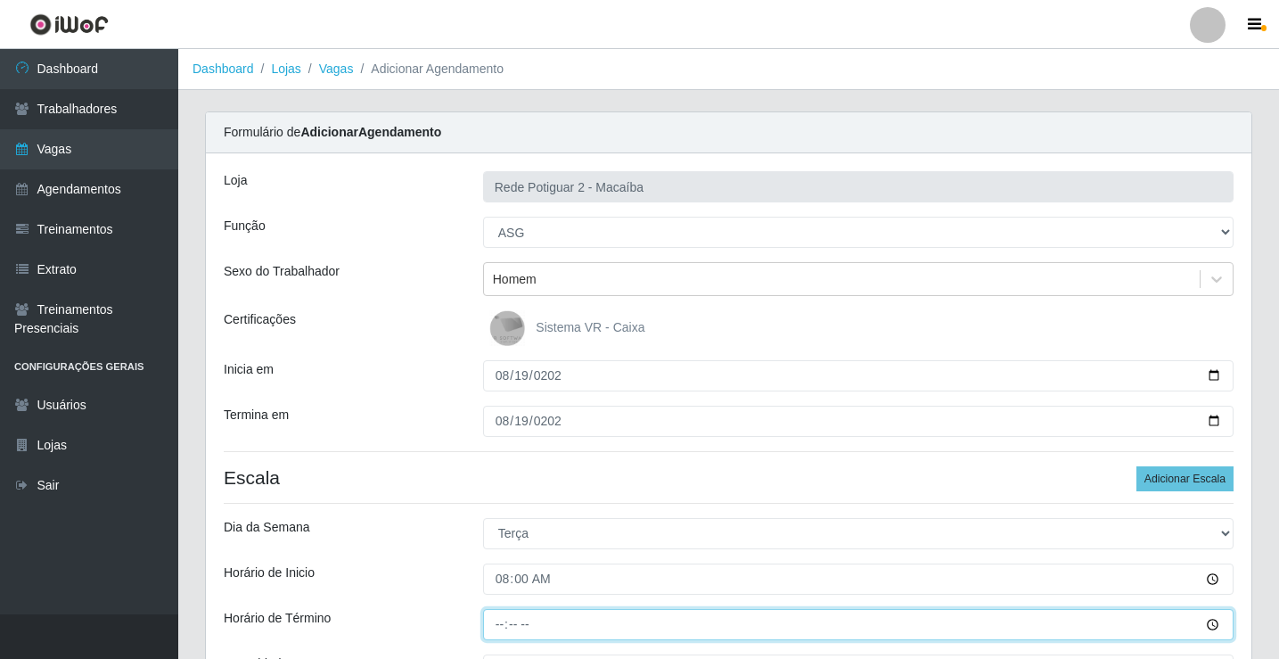
type input "14:00"
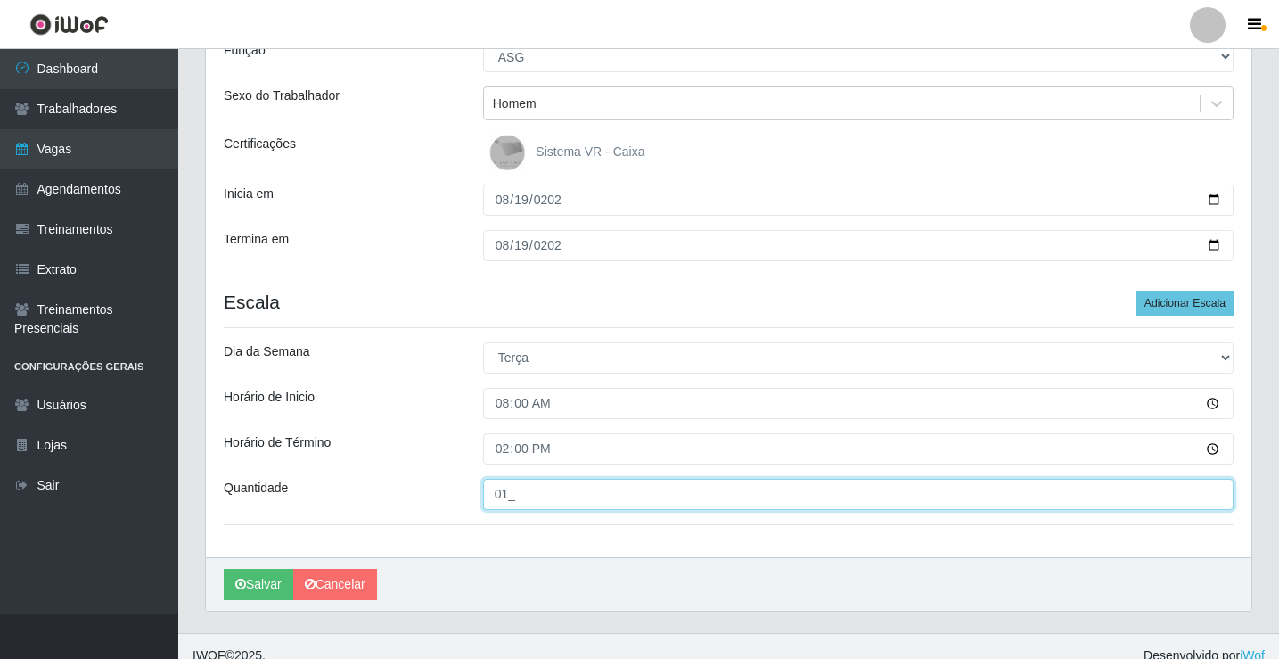
scroll to position [194, 0]
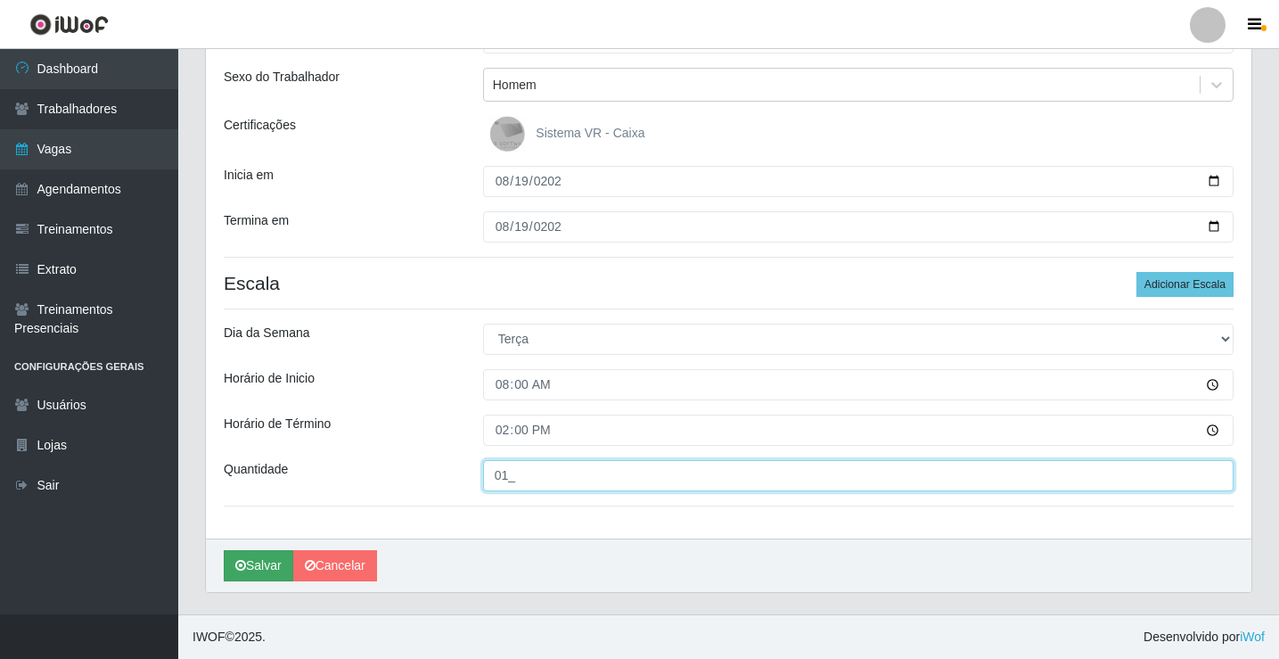
type input "01_"
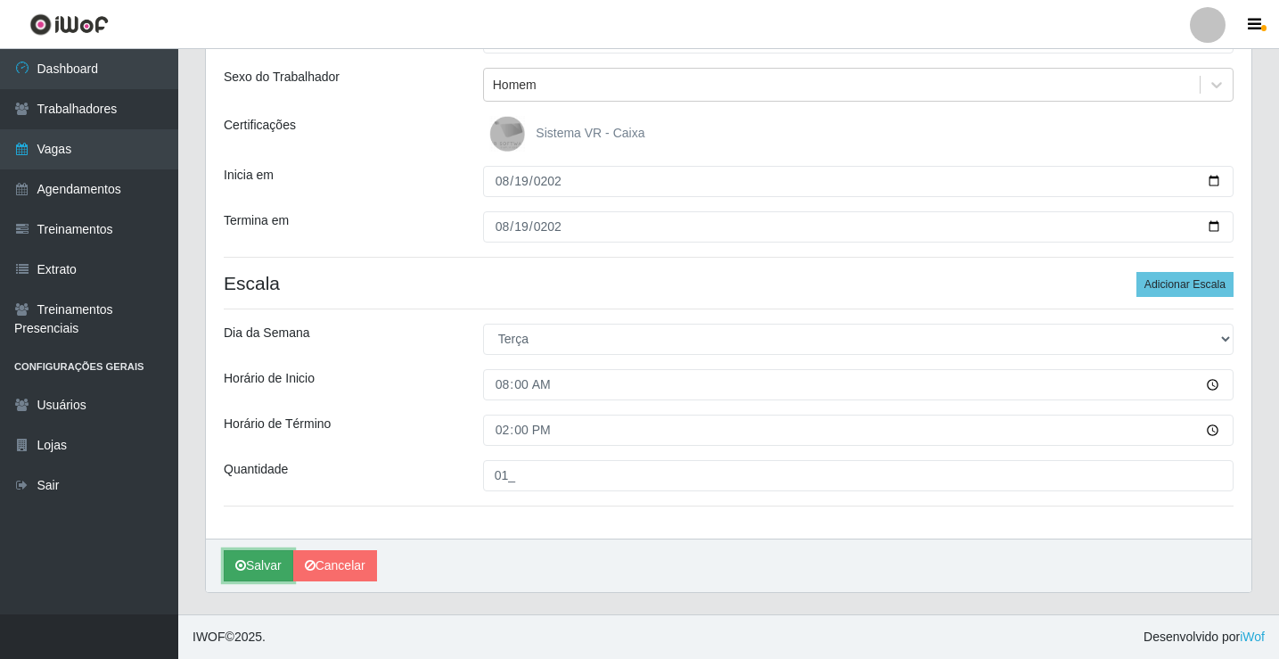
click at [266, 560] on button "Salvar" at bounding box center [259, 565] width 70 height 31
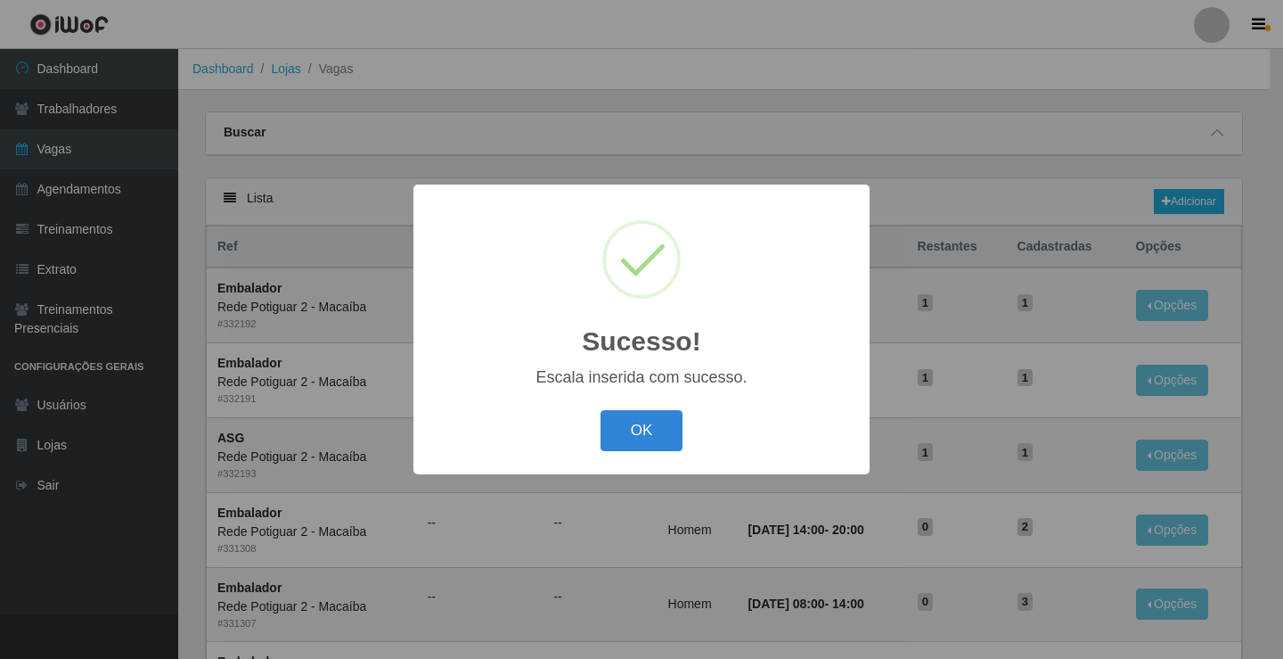
click at [655, 410] on div "OK Cancel" at bounding box center [641, 430] width 421 height 51
click at [632, 428] on button "OK" at bounding box center [642, 431] width 83 height 42
